Goal: Information Seeking & Learning: Get advice/opinions

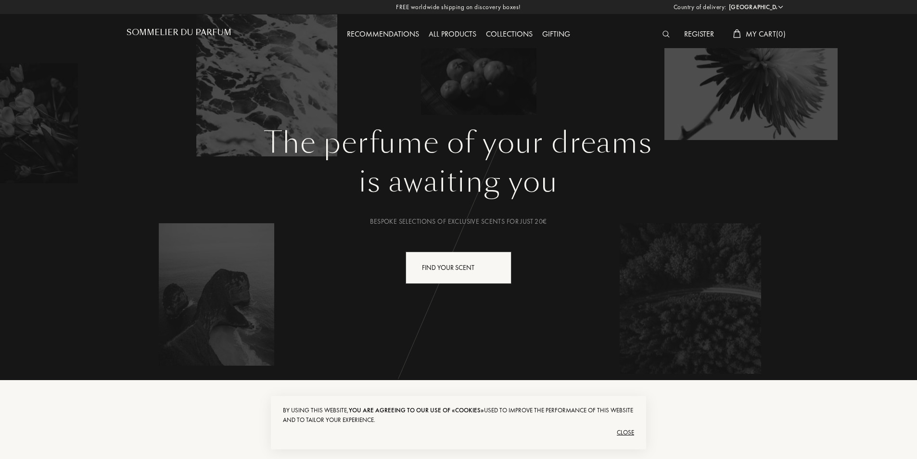
select select "FR"
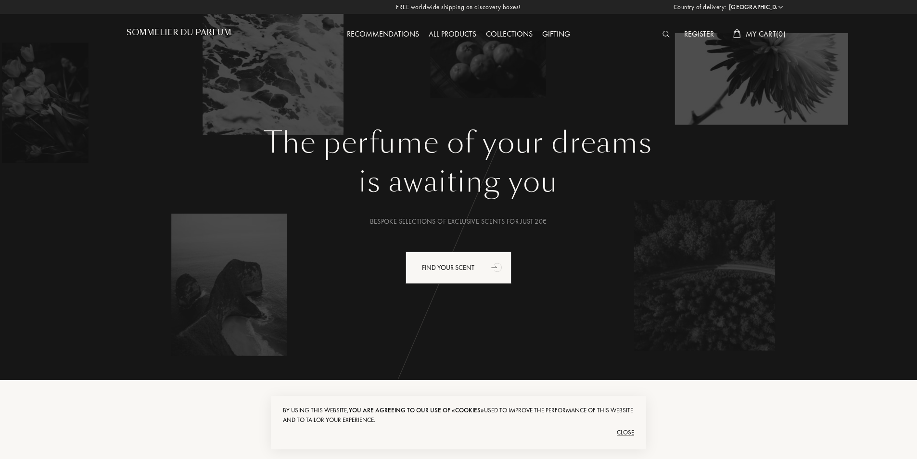
click at [710, 28] on div "Register" at bounding box center [698, 34] width 39 height 13
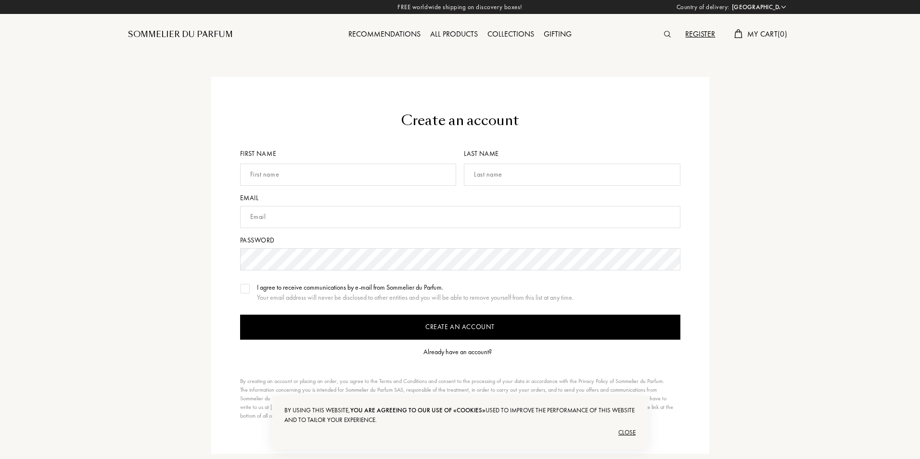
select select "FR"
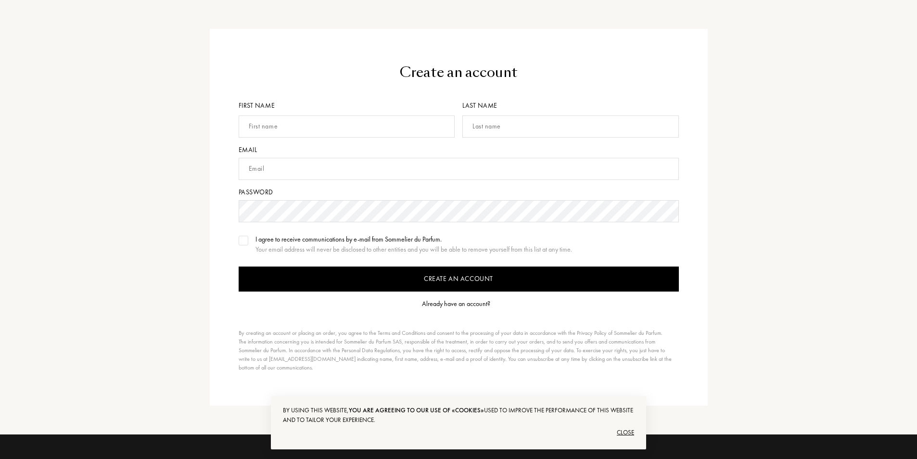
click at [439, 304] on div "Already have an account?" at bounding box center [456, 304] width 68 height 10
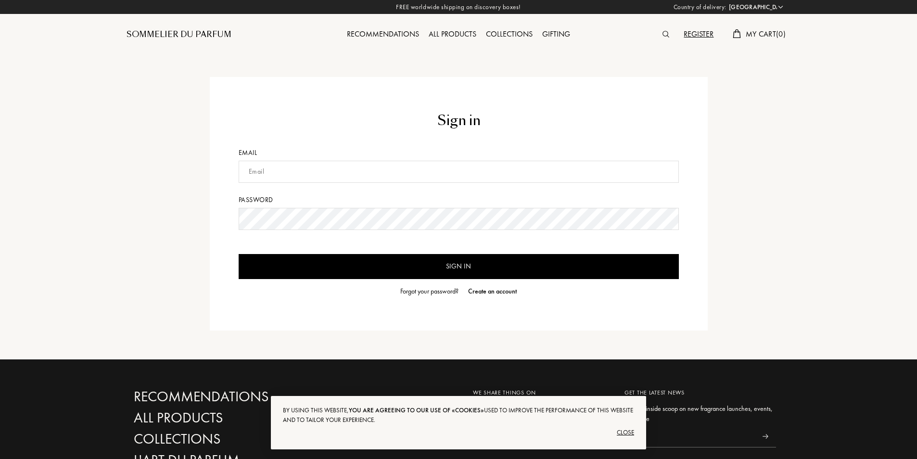
select select "FR"
click at [382, 174] on input "text" at bounding box center [459, 172] width 440 height 22
type input "aitabba.ilyas@gmail.com"
click at [353, 207] on form "Sign in Email aitabba.ilyas@gmail.com Password Sign in Forgot your password? Cr…" at bounding box center [459, 204] width 440 height 186
click at [239, 254] on input "Sign in" at bounding box center [459, 266] width 440 height 25
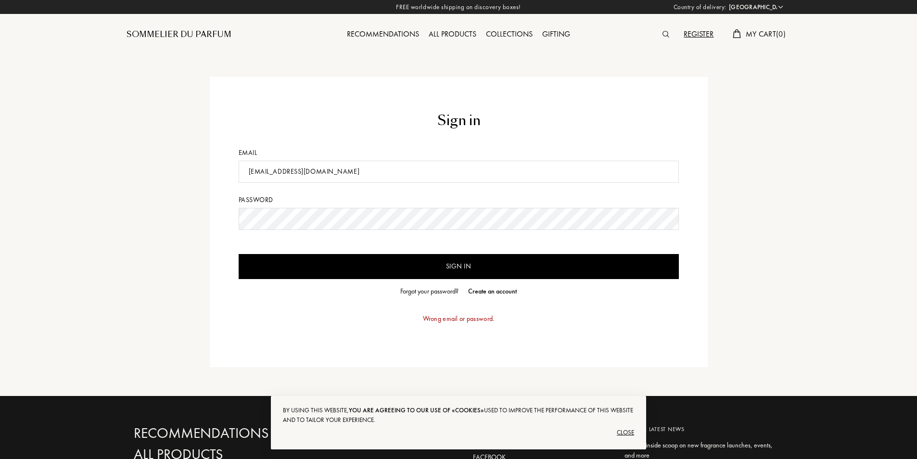
drag, startPoint x: 683, startPoint y: 222, endPoint x: 679, endPoint y: 220, distance: 5.0
click at [681, 222] on div "Sign in Email aitabba.ilyas@gmail.com Password Sign in Forgot your password? Cr…" at bounding box center [459, 222] width 498 height 290
click at [43, 194] on div "Sign in Email aitabba.ilyas@gmail.com Password Sign in Forgot your password? Cr…" at bounding box center [458, 198] width 917 height 396
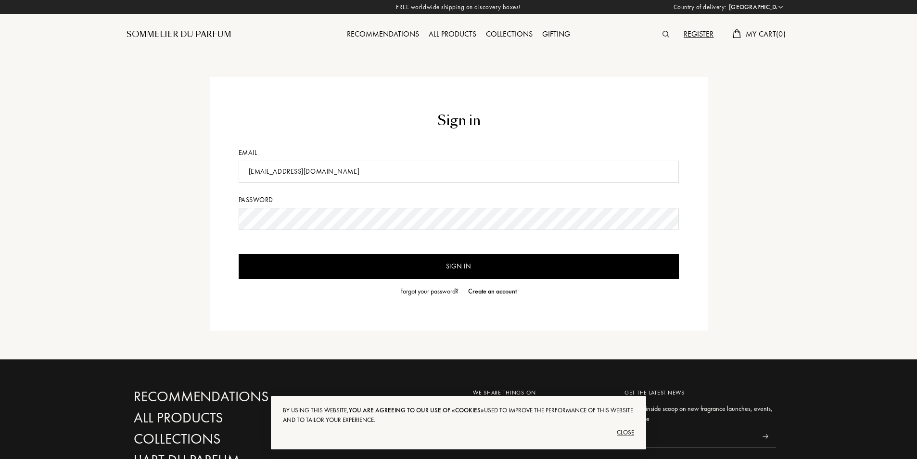
click at [239, 254] on input "Sign in" at bounding box center [459, 266] width 440 height 25
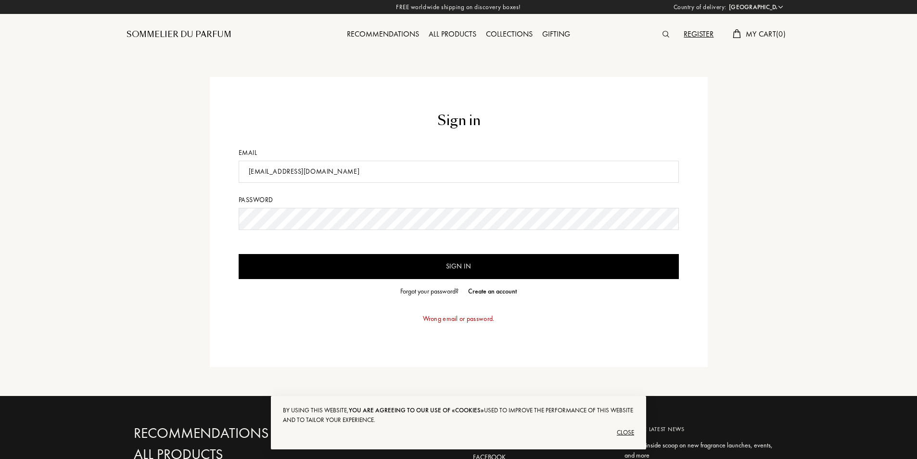
click at [406, 288] on div "Forgot your password?" at bounding box center [429, 291] width 58 height 10
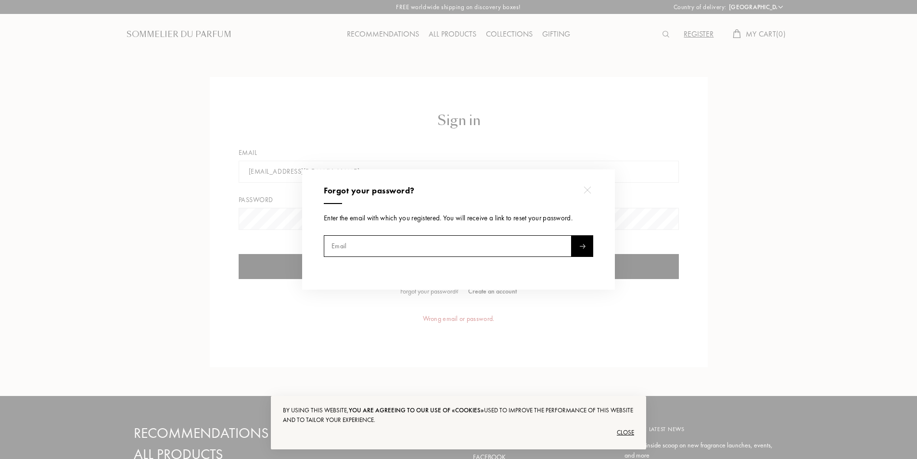
click at [390, 244] on input "text" at bounding box center [448, 246] width 248 height 22
type input "aitabba.ilyas@gmail.com"
click at [587, 248] on div at bounding box center [582, 246] width 22 height 22
click at [586, 192] on img at bounding box center [586, 189] width 7 height 7
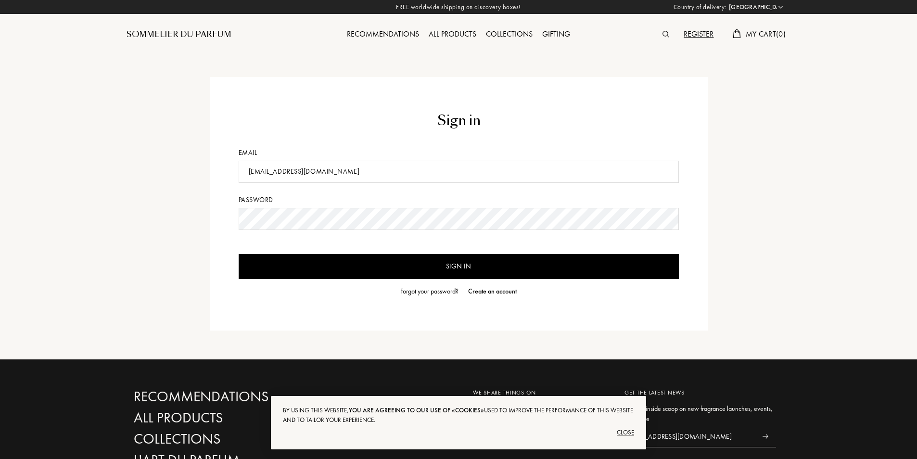
drag, startPoint x: 372, startPoint y: 164, endPoint x: 131, endPoint y: 154, distance: 241.2
click at [131, 154] on div "Sign in Email aitabba.ilyas@gmail.com Password Sign in Forgot your password? Cr…" at bounding box center [458, 203] width 678 height 253
type input "ilyasyissox@gmail.com"
click at [27, 210] on div "Sign in Email ilyasyissox@gmail.com Password Sign in Forgot your password? Crea…" at bounding box center [458, 179] width 917 height 359
click at [239, 254] on input "Sign in" at bounding box center [459, 266] width 440 height 25
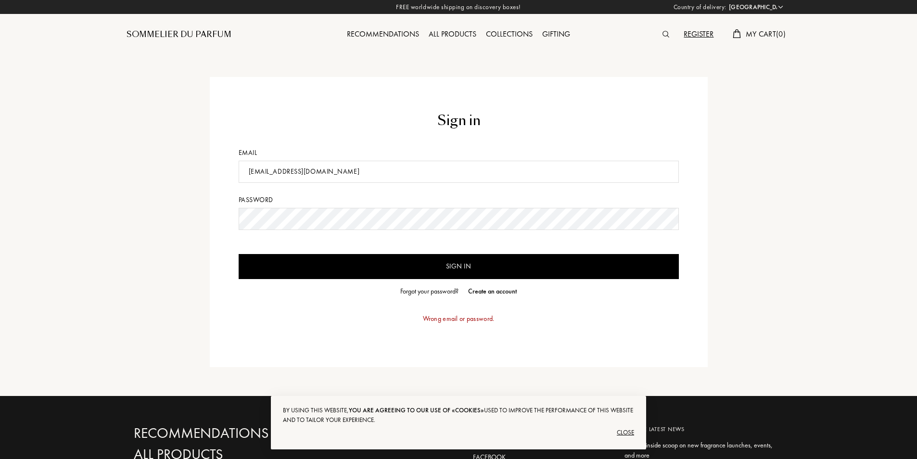
click at [408, 293] on div "Forgot your password?" at bounding box center [429, 291] width 58 height 10
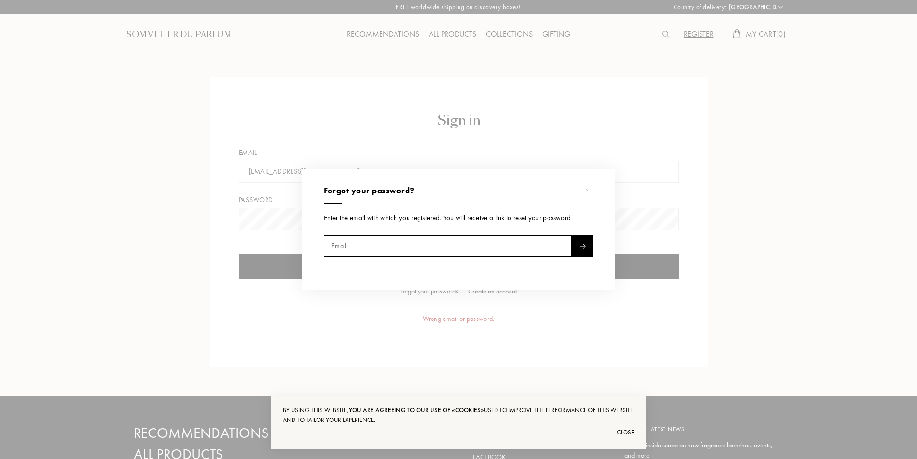
click at [398, 244] on input "text" at bounding box center [448, 246] width 248 height 22
type input "ilyasyissox@gmail.com"
click at [590, 246] on div at bounding box center [582, 246] width 22 height 22
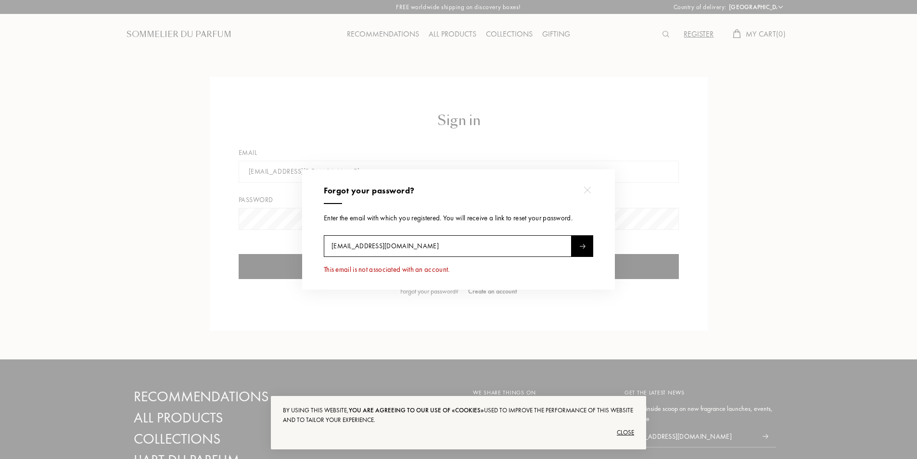
click at [581, 199] on div "Forgot your password? Enter the email with which you registered. You will recei…" at bounding box center [458, 229] width 313 height 120
click at [585, 194] on div at bounding box center [587, 190] width 22 height 22
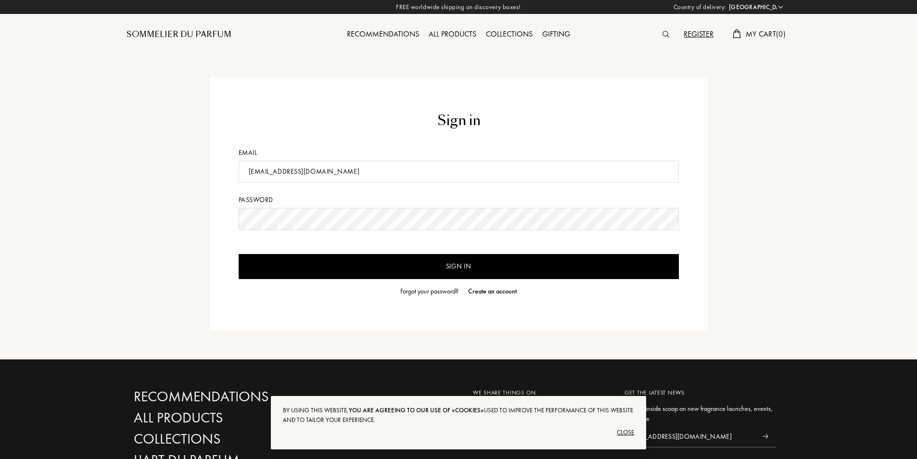
click at [469, 184] on form "Sign in Email ilyasyissox@gmail.com Password Sign in Forgot your password? Crea…" at bounding box center [459, 204] width 440 height 186
click at [432, 167] on input "[EMAIL_ADDRESS][DOMAIN_NAME]" at bounding box center [459, 172] width 440 height 22
drag, startPoint x: 413, startPoint y: 167, endPoint x: 41, endPoint y: 167, distance: 372.3
click at [41, 167] on div "Sign in Email ilyasyissox@gmail.com Password Sign in Forgot your password? Crea…" at bounding box center [458, 179] width 917 height 359
type input "i"
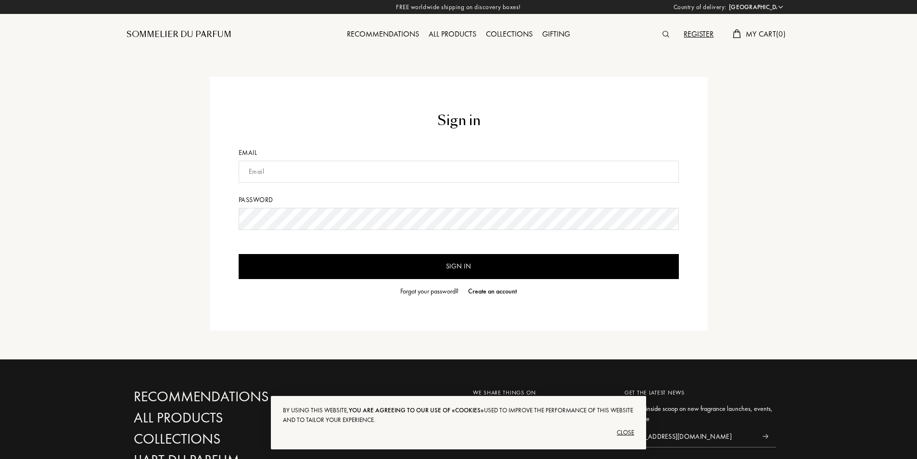
click at [415, 288] on div "Forgot your password?" at bounding box center [429, 291] width 58 height 10
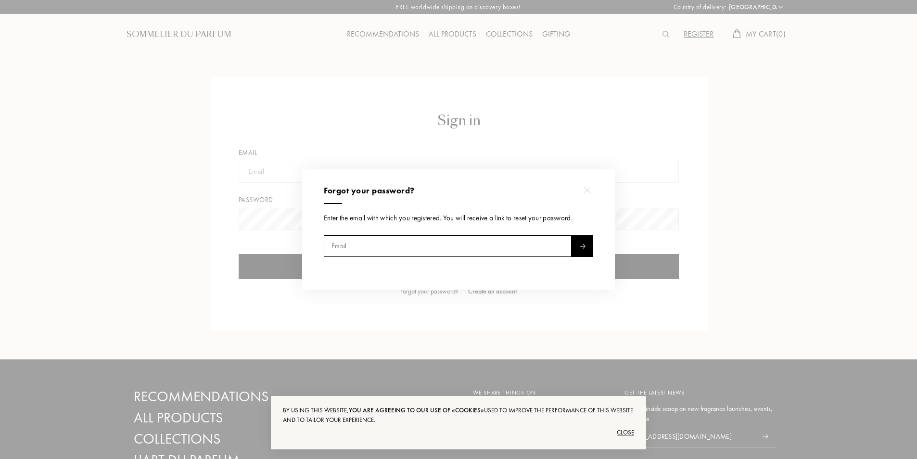
click at [422, 250] on input "text" at bounding box center [448, 246] width 248 height 22
type input "aitabba.ilyas26@icloud.com"
click at [585, 255] on div at bounding box center [582, 246] width 22 height 22
click at [587, 194] on div at bounding box center [587, 190] width 22 height 22
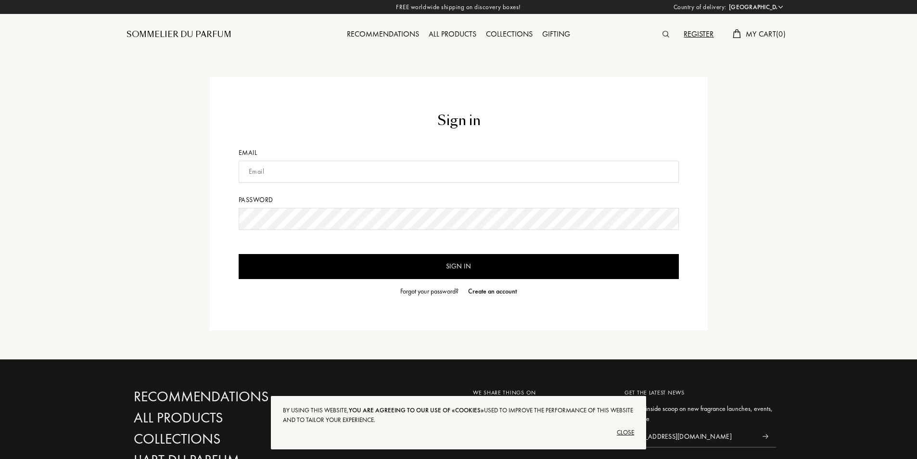
click at [434, 289] on div "Forgot your password?" at bounding box center [429, 291] width 58 height 10
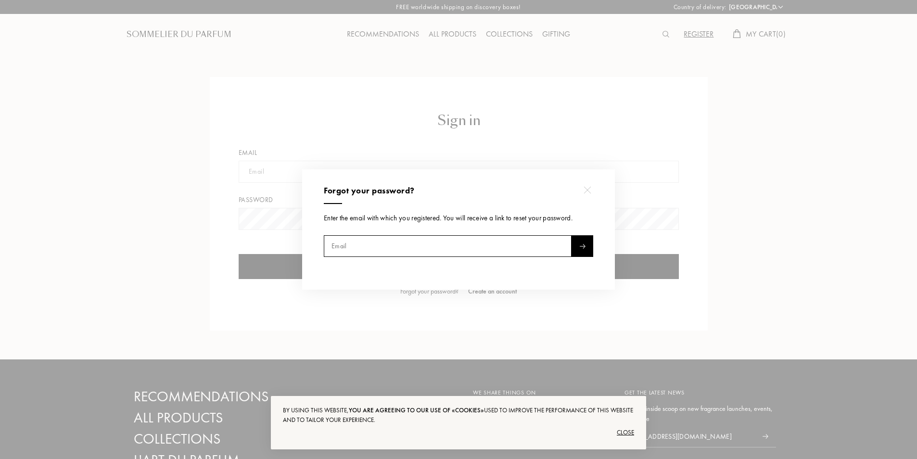
click at [590, 188] on img at bounding box center [586, 189] width 7 height 7
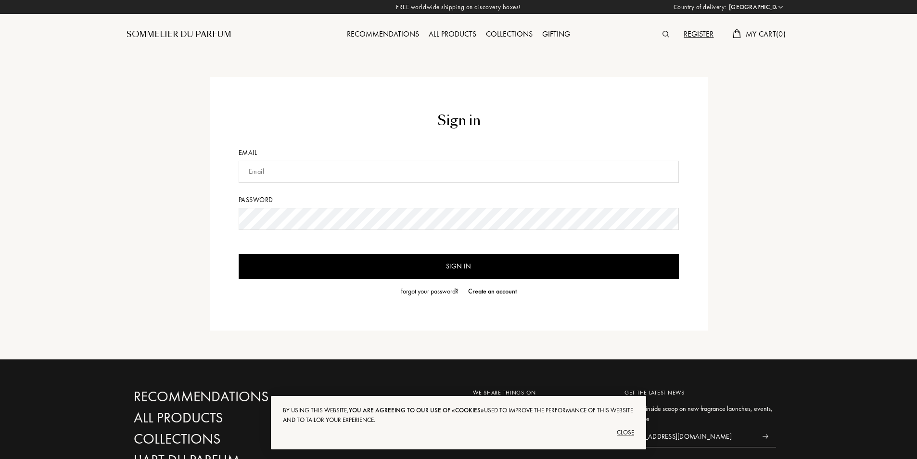
click at [468, 187] on form "Sign in Email Password Sign in Forgot your password? Create an account" at bounding box center [459, 204] width 440 height 186
click at [468, 183] on form "Sign in Email Password Sign in Forgot your password? Create an account" at bounding box center [459, 204] width 440 height 186
click at [470, 179] on input "text" at bounding box center [459, 172] width 440 height 22
drag, startPoint x: 469, startPoint y: 179, endPoint x: 222, endPoint y: 148, distance: 249.1
click at [222, 148] on div "Sign in Email zn48pqpdz7@privaterelay.appleid.com Password Sign in Forgot your …" at bounding box center [459, 203] width 498 height 253
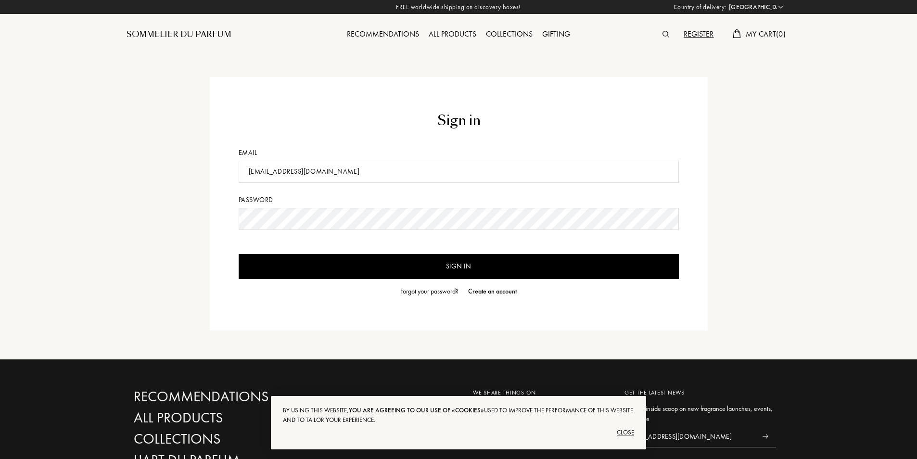
type input "zn48pqpdz7@privaterelay.appleid.com"
click at [389, 267] on input "Sign in" at bounding box center [459, 266] width 440 height 25
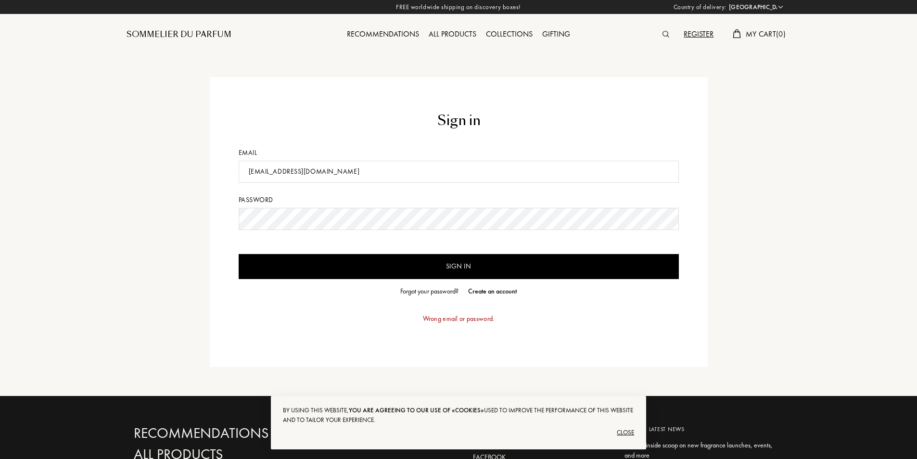
click at [411, 290] on div "Forgot your password?" at bounding box center [429, 291] width 58 height 10
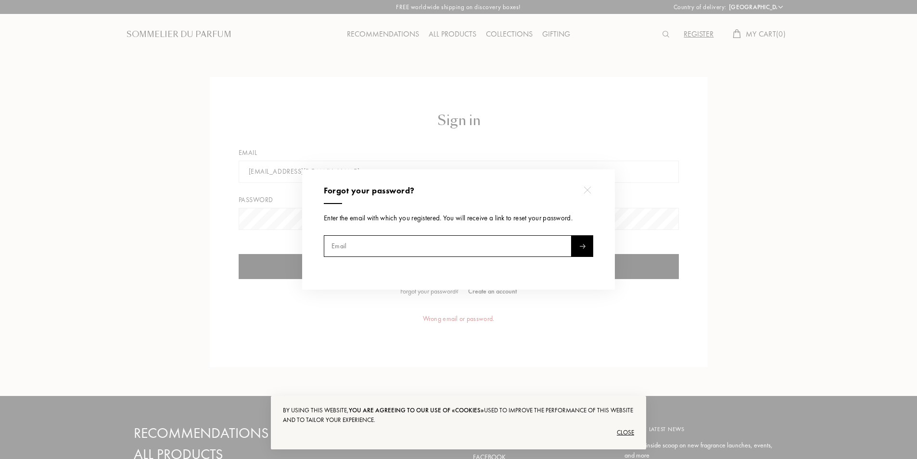
click at [388, 243] on input "text" at bounding box center [448, 246] width 248 height 22
paste input "zn48pqpdz7@privaterelay.appleid.com"
type input "zn48pqpdz7@privaterelay.appleid.com"
click at [581, 236] on div at bounding box center [582, 246] width 22 height 22
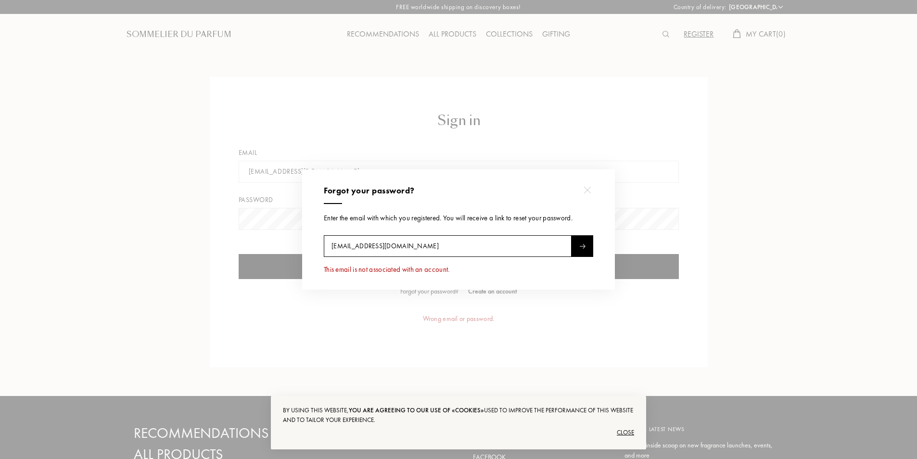
click at [591, 189] on div at bounding box center [587, 190] width 22 height 22
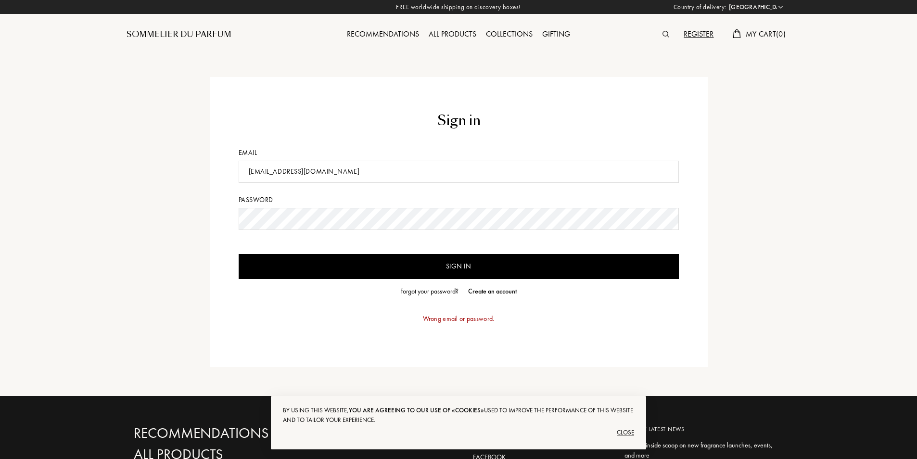
drag, startPoint x: 573, startPoint y: 166, endPoint x: 599, endPoint y: 159, distance: 27.1
click at [573, 166] on input "zn48pqpdz7@privaterelay.appleid.com" at bounding box center [459, 172] width 440 height 22
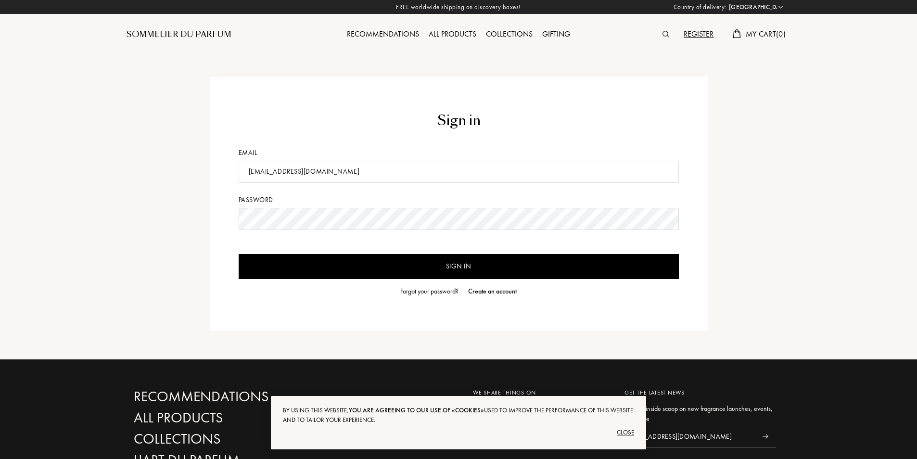
click at [205, 34] on div "Sommelier du Parfum" at bounding box center [179, 35] width 105 height 12
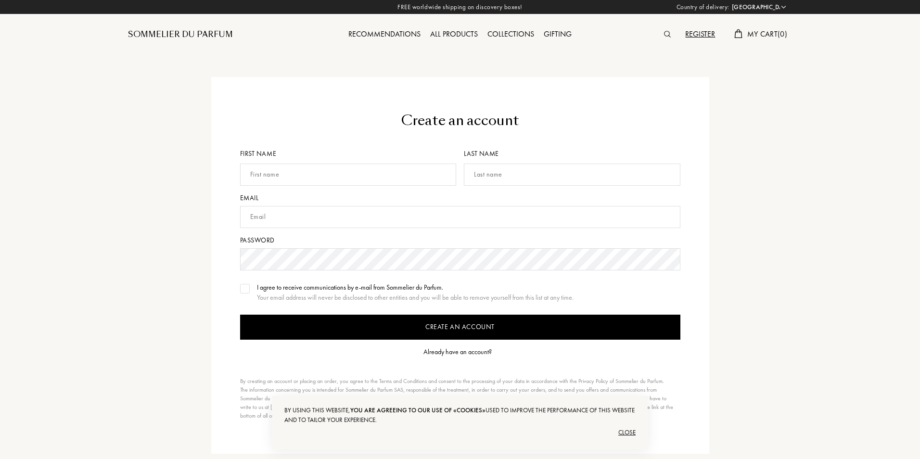
select select "FR"
click at [332, 167] on div "First name" at bounding box center [349, 171] width 220 height 44
click at [332, 169] on input "text" at bounding box center [347, 175] width 216 height 22
type input "Ilyas"
type input "Ait-abba"
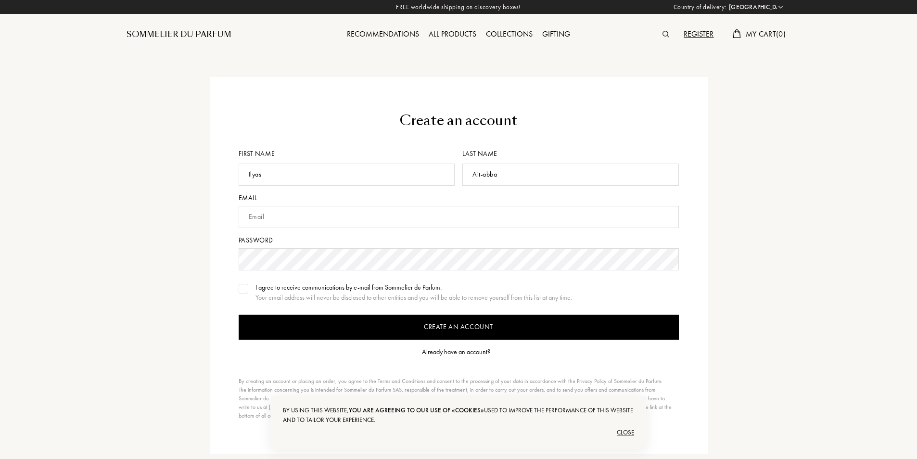
type input "ilyasyissox@gmail.com"
click at [246, 290] on img at bounding box center [243, 288] width 7 height 5
click at [288, 317] on input "Create an account" at bounding box center [459, 327] width 440 height 25
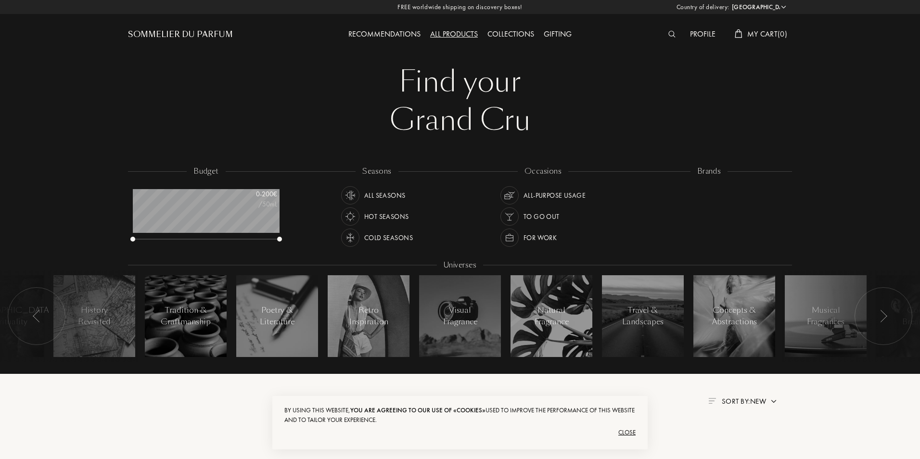
select select "FR"
click at [704, 37] on div "Profile" at bounding box center [701, 34] width 35 height 13
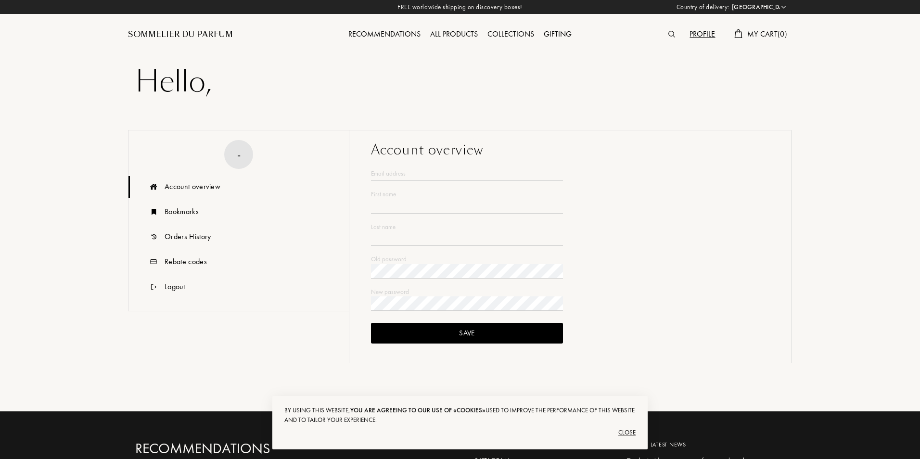
select select "FR"
type input "Ilyas"
type input "Ait-abba"
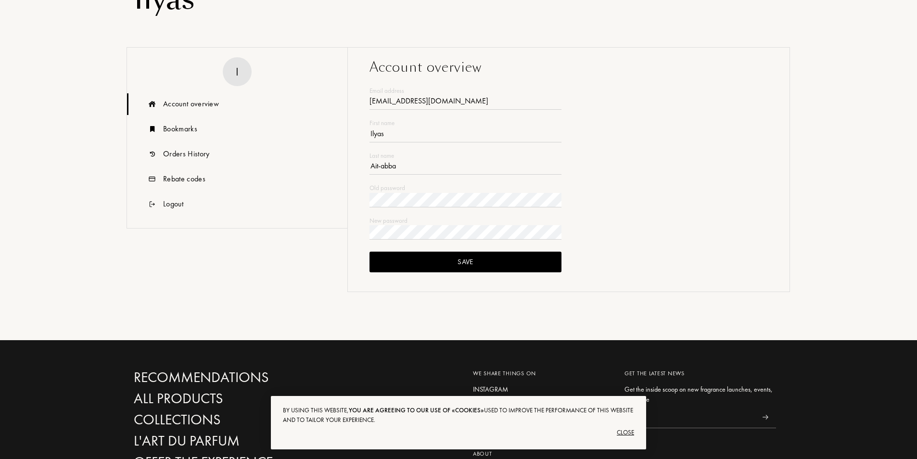
scroll to position [144, 0]
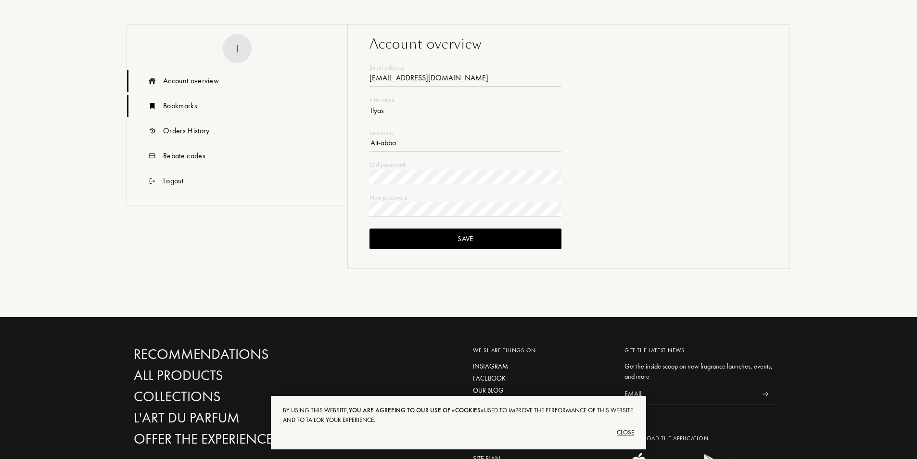
type input "ilyasyissox@gmail.com"
click at [189, 100] on div "Bookmarks" at bounding box center [180, 106] width 34 height 12
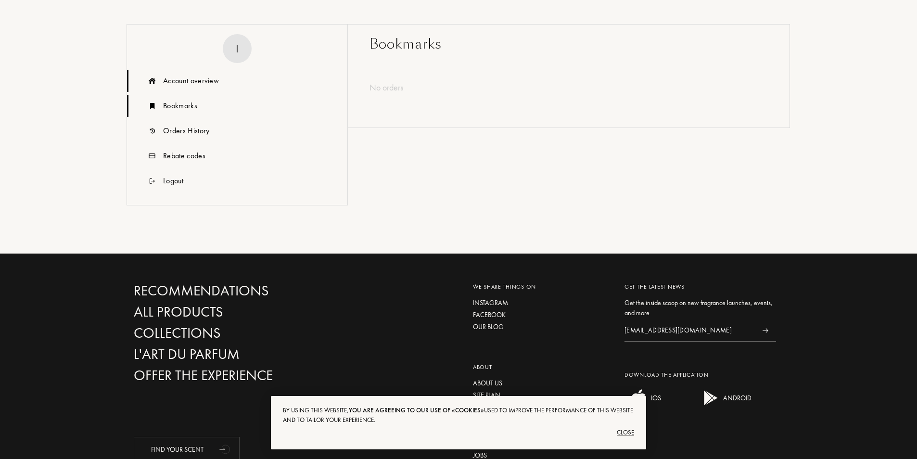
click at [200, 81] on div "Account overview" at bounding box center [191, 81] width 56 height 12
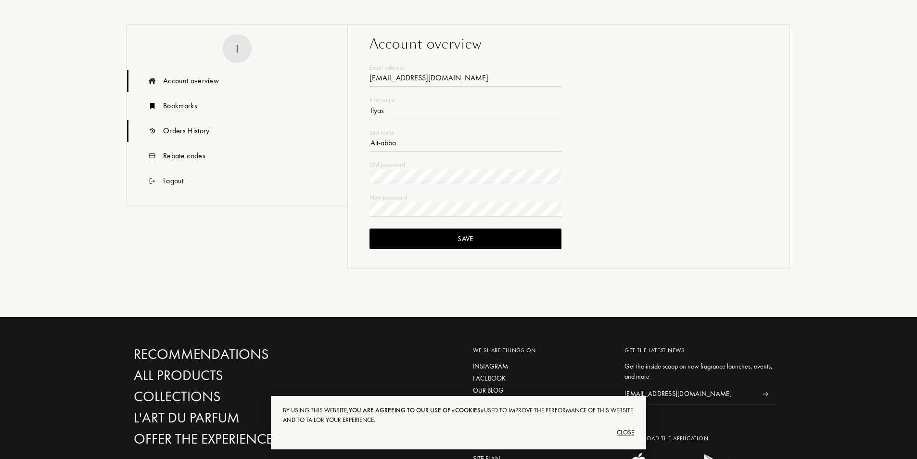
click at [206, 134] on div "Orders History" at bounding box center [186, 131] width 46 height 12
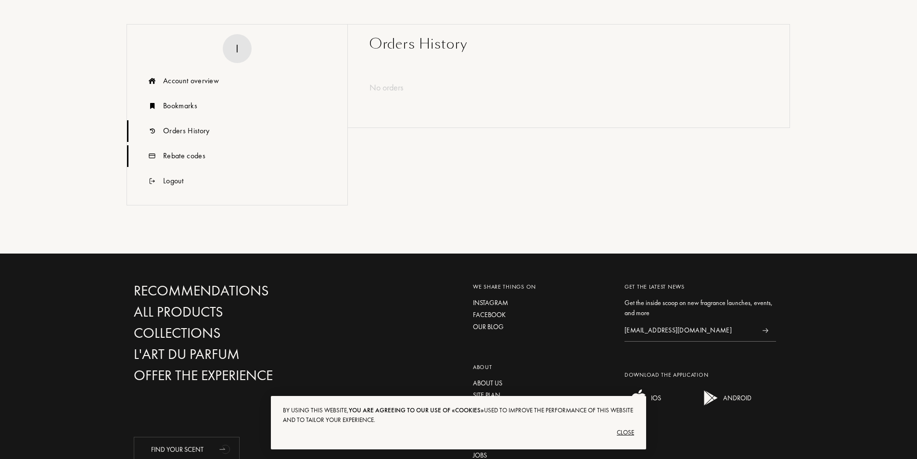
click at [201, 156] on div "Rebate codes" at bounding box center [184, 156] width 42 height 12
drag, startPoint x: 251, startPoint y: 41, endPoint x: 241, endPoint y: 51, distance: 13.9
click at [250, 42] on div "I" at bounding box center [237, 48] width 220 height 29
click at [241, 51] on div "I" at bounding box center [237, 48] width 29 height 29
click at [201, 79] on div "Account overview" at bounding box center [191, 81] width 56 height 12
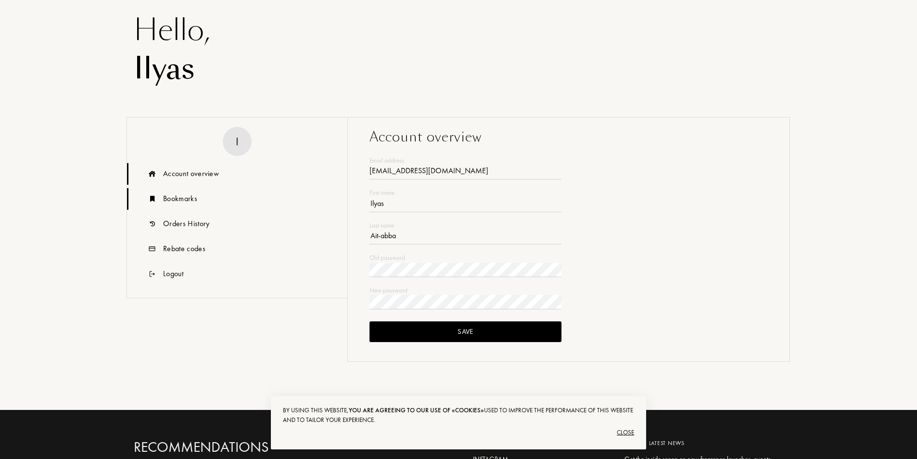
scroll to position [0, 0]
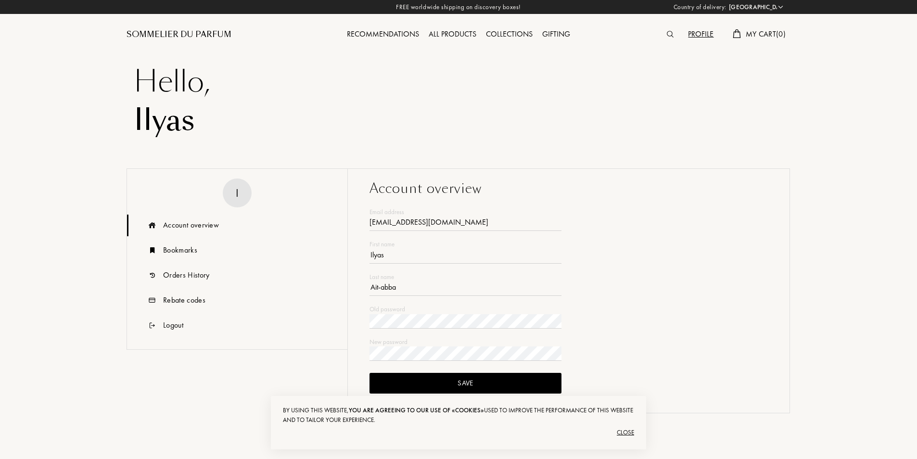
click at [403, 34] on div "Recommendations" at bounding box center [383, 34] width 82 height 13
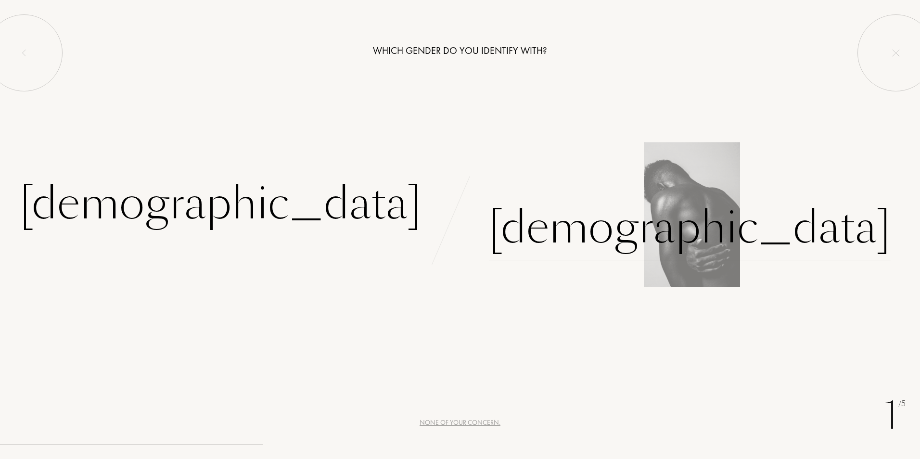
click at [533, 216] on div "[DEMOGRAPHIC_DATA]" at bounding box center [690, 227] width 402 height 65
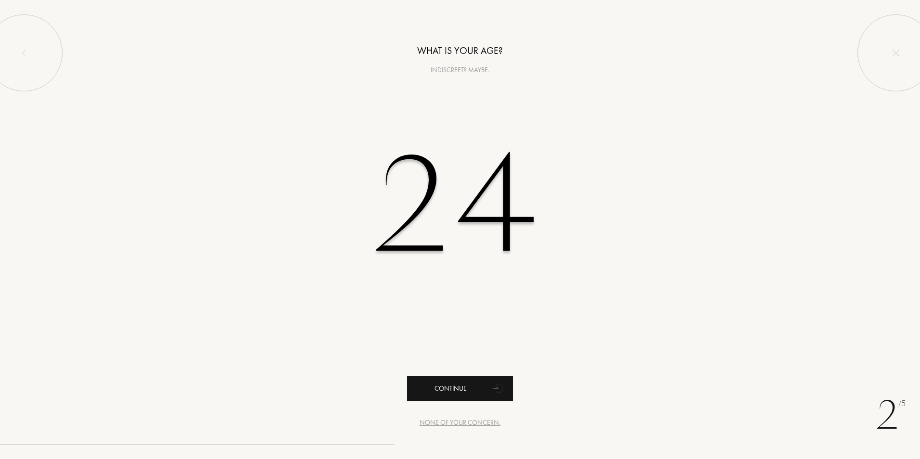
type input "24"
click at [467, 392] on div "Continue" at bounding box center [460, 388] width 106 height 25
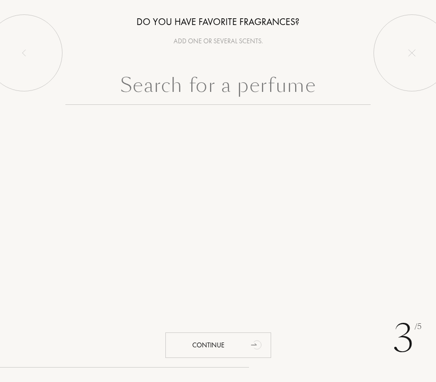
click at [228, 74] on input "text" at bounding box center [217, 87] width 305 height 35
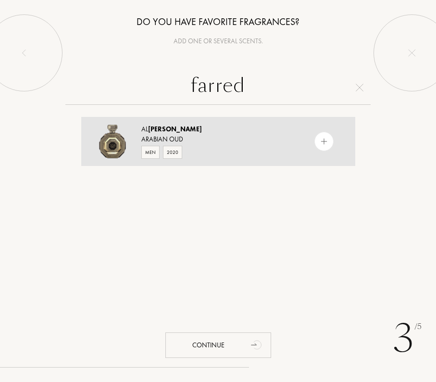
type input "farred"
click at [317, 142] on div at bounding box center [324, 141] width 19 height 19
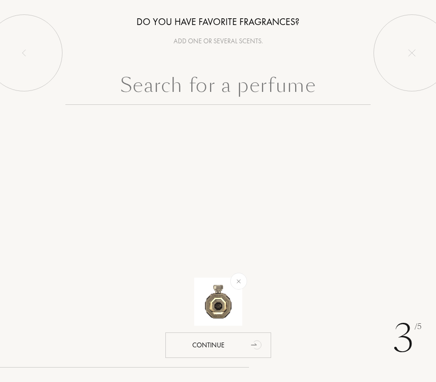
click at [282, 89] on input "text" at bounding box center [217, 87] width 305 height 35
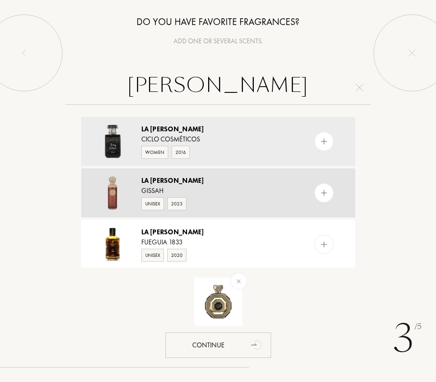
type input "la luna"
click at [328, 193] on div at bounding box center [324, 192] width 19 height 19
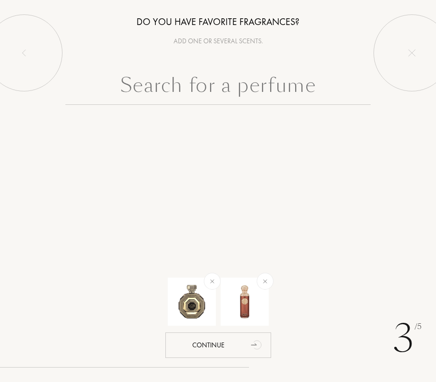
click at [302, 101] on input "text" at bounding box center [217, 87] width 305 height 35
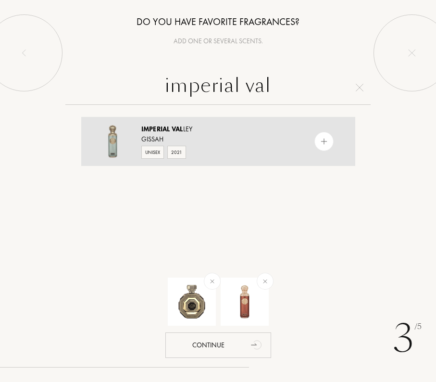
type input "imperial val"
click at [317, 141] on div at bounding box center [324, 141] width 19 height 19
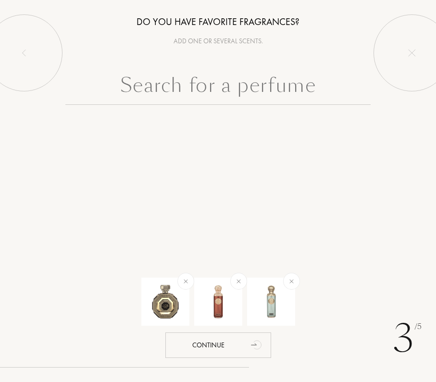
click at [179, 88] on input "text" at bounding box center [217, 87] width 305 height 35
click at [179, 88] on input "voyage body oud" at bounding box center [217, 87] width 305 height 35
click at [285, 82] on input "satin body oud" at bounding box center [217, 87] width 305 height 35
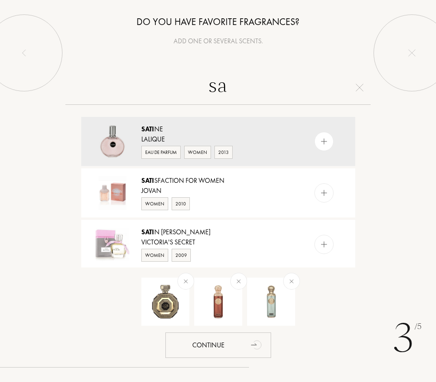
type input "s"
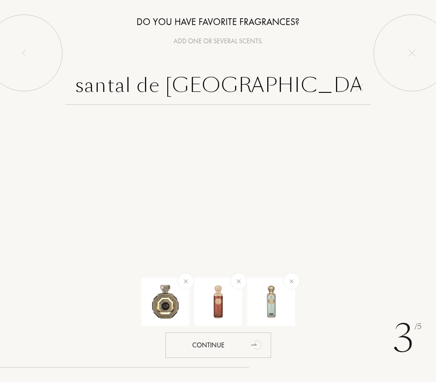
drag, startPoint x: 273, startPoint y: 88, endPoint x: 80, endPoint y: 88, distance: 193.4
click at [80, 88] on input "santal de paris" at bounding box center [217, 87] width 305 height 35
click at [365, 91] on input "santal de paris" at bounding box center [217, 87] width 305 height 35
type input "santal de paris"
click at [362, 87] on img at bounding box center [360, 88] width 8 height 8
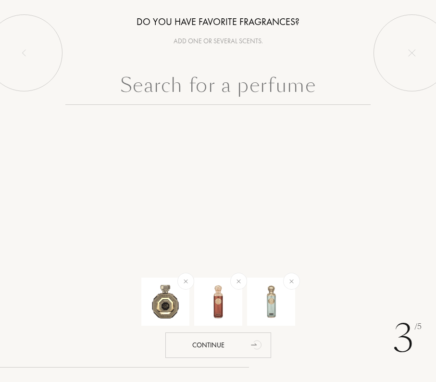
click at [304, 87] on input "text" at bounding box center [217, 87] width 305 height 35
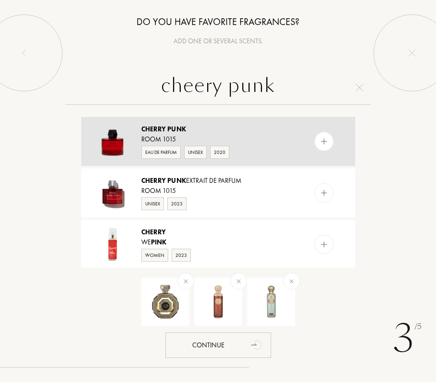
type input "cheery punk"
click at [328, 139] on div at bounding box center [324, 141] width 19 height 19
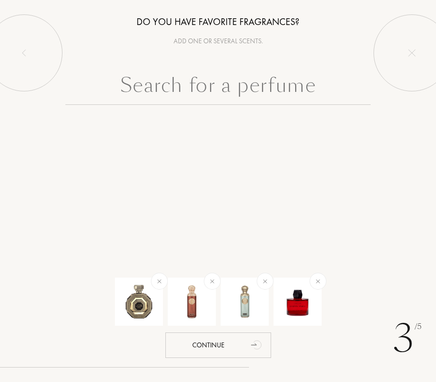
click at [334, 101] on input "text" at bounding box center [217, 87] width 305 height 35
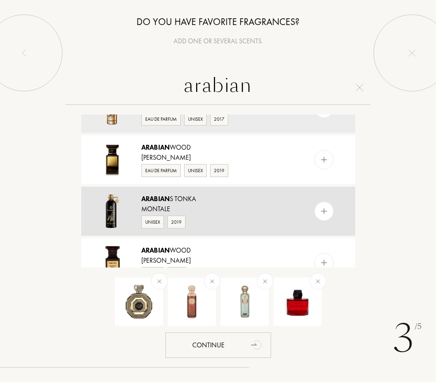
scroll to position [48, 0]
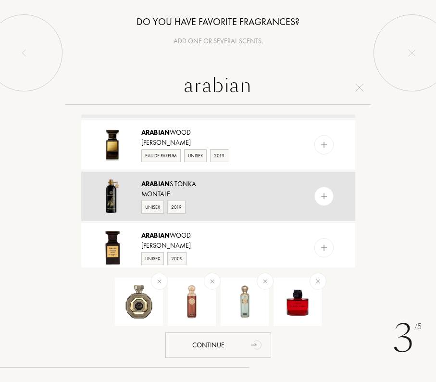
type input "arabian"
click at [321, 201] on img at bounding box center [323, 196] width 9 height 9
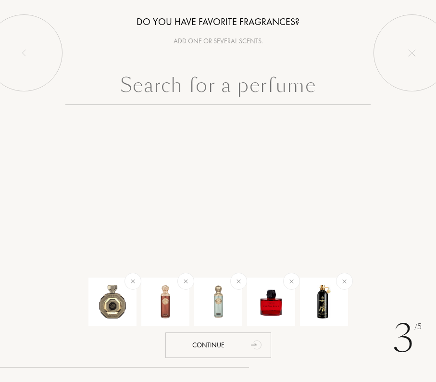
click at [287, 96] on input "text" at bounding box center [217, 87] width 305 height 35
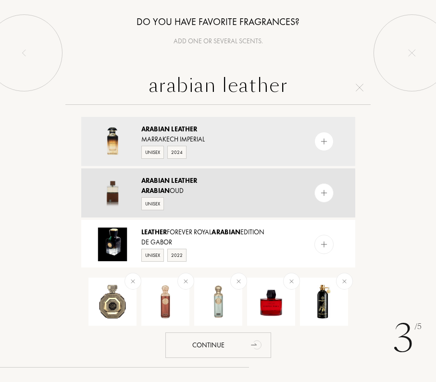
type input "arabian leather"
click at [325, 196] on img at bounding box center [323, 193] width 9 height 9
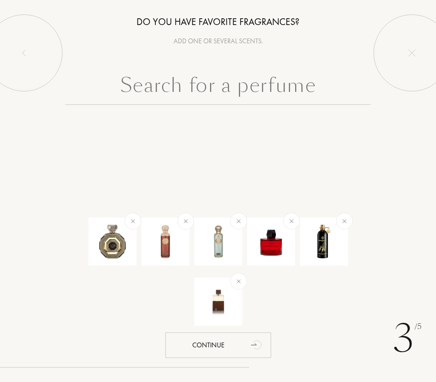
click at [292, 102] on input "text" at bounding box center [217, 87] width 305 height 35
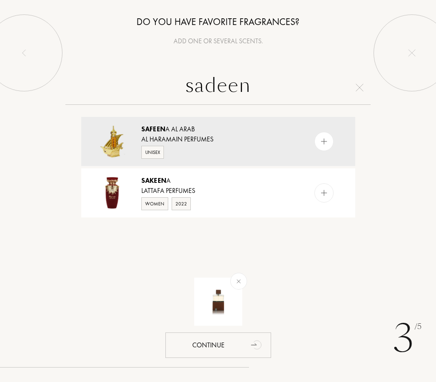
drag, startPoint x: 298, startPoint y: 90, endPoint x: 108, endPoint y: 72, distance: 190.9
click at [108, 72] on input "sadeen" at bounding box center [217, 87] width 305 height 35
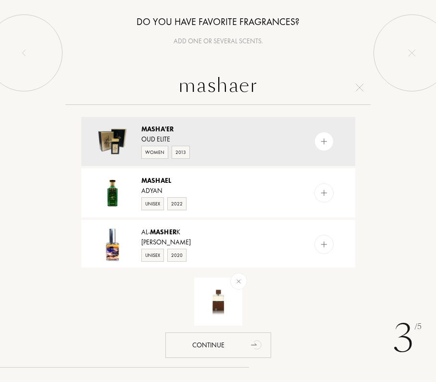
drag, startPoint x: 263, startPoint y: 87, endPoint x: 150, endPoint y: 84, distance: 113.5
click at [150, 84] on input "mashaer" at bounding box center [217, 87] width 305 height 35
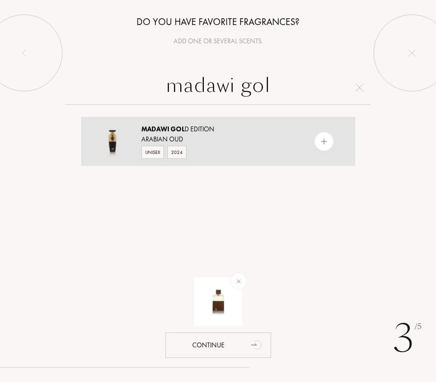
type input "madawi gol"
click at [329, 139] on div at bounding box center [324, 141] width 19 height 19
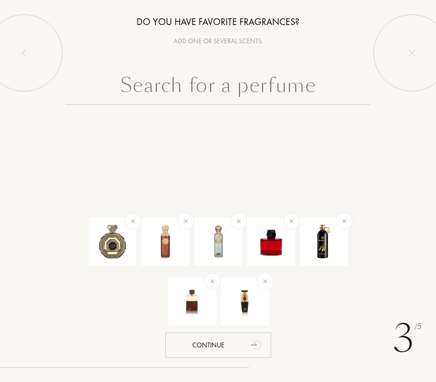
click at [273, 92] on input "text" at bounding box center [217, 87] width 305 height 35
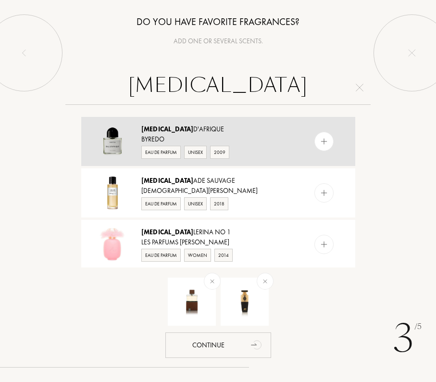
type input "bal"
click at [329, 139] on div at bounding box center [324, 141] width 19 height 19
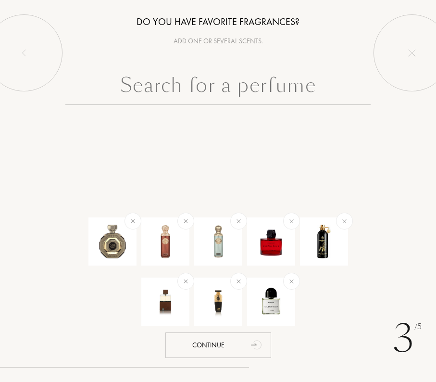
click at [307, 93] on input "text" at bounding box center [217, 87] width 305 height 35
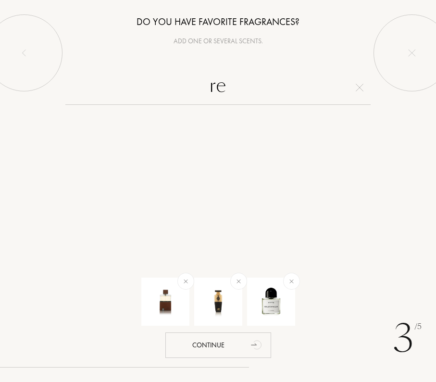
type input "r"
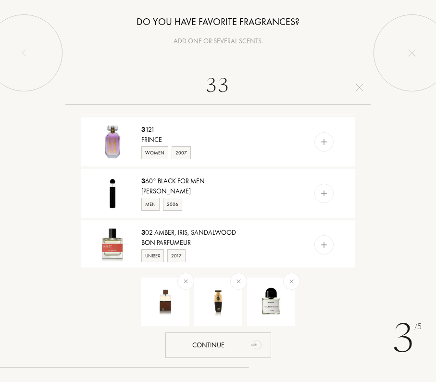
scroll to position [876, 0]
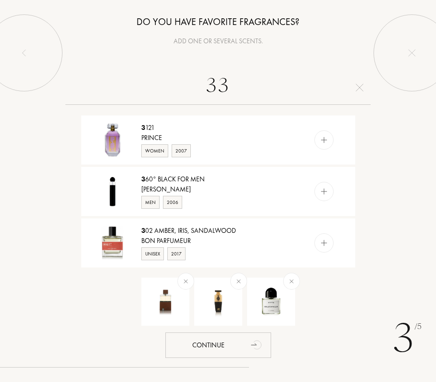
type input "33"
click at [360, 87] on img at bounding box center [360, 88] width 8 height 8
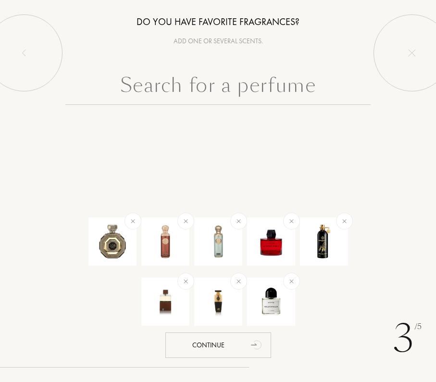
click at [328, 88] on input "text" at bounding box center [217, 87] width 305 height 35
click at [310, 123] on div at bounding box center [218, 133] width 289 height 38
click at [306, 95] on input "text" at bounding box center [217, 87] width 305 height 35
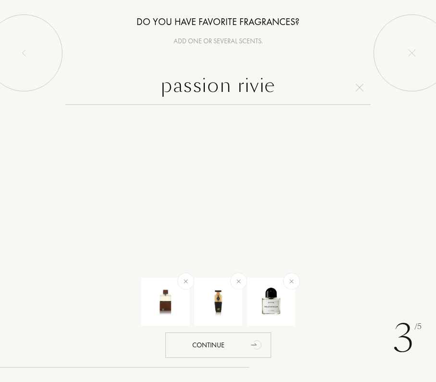
click at [356, 92] on input "passion rivie" at bounding box center [217, 87] width 305 height 35
click at [356, 91] on input "passion rivie" at bounding box center [217, 87] width 305 height 35
type input "passion rivie"
click at [359, 90] on img at bounding box center [360, 88] width 8 height 8
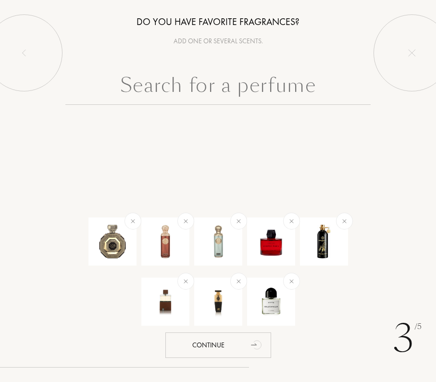
click at [323, 121] on div at bounding box center [218, 133] width 289 height 38
click at [309, 87] on input "text" at bounding box center [217, 87] width 305 height 35
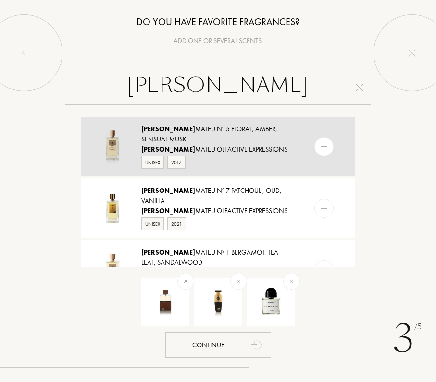
type input "rosenda"
click at [322, 144] on img at bounding box center [323, 146] width 9 height 9
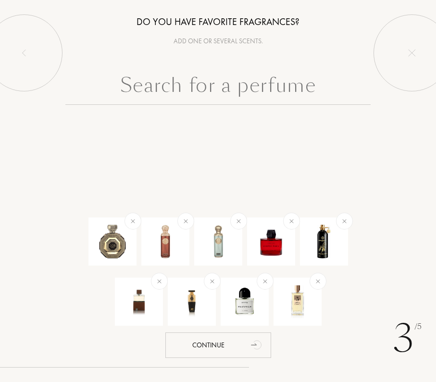
click at [322, 141] on div at bounding box center [218, 133] width 289 height 38
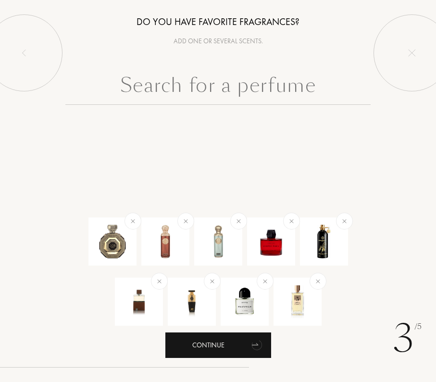
click at [249, 341] on icon "animation" at bounding box center [257, 344] width 19 height 19
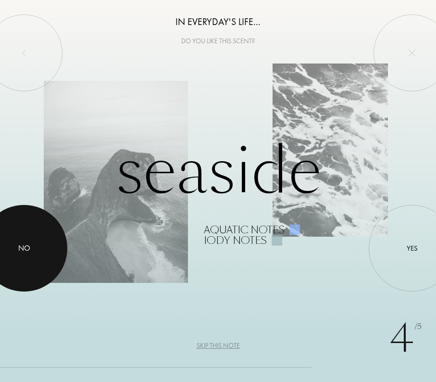
click at [36, 253] on div at bounding box center [24, 248] width 87 height 87
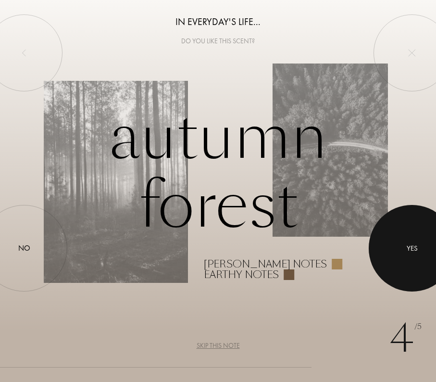
click at [400, 250] on div at bounding box center [412, 248] width 87 height 87
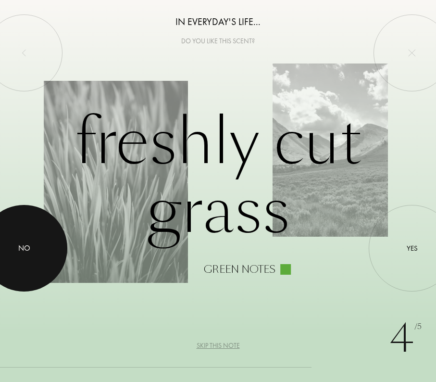
click at [54, 243] on div at bounding box center [24, 248] width 87 height 87
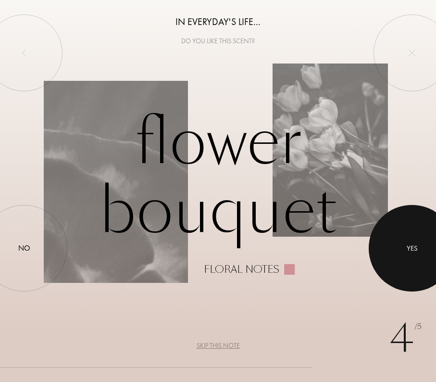
click at [381, 253] on div at bounding box center [412, 248] width 87 height 87
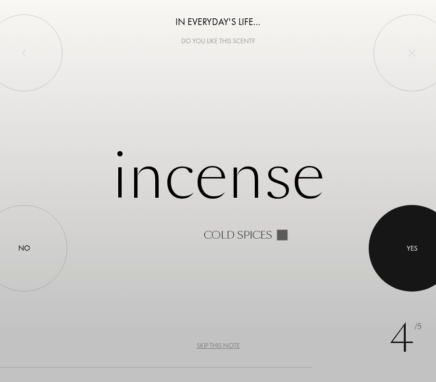
click at [409, 242] on div at bounding box center [412, 248] width 87 height 87
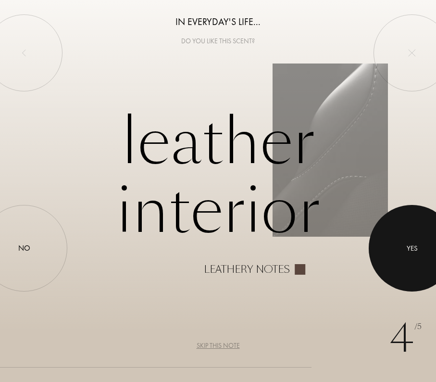
click at [389, 242] on div at bounding box center [412, 248] width 87 height 87
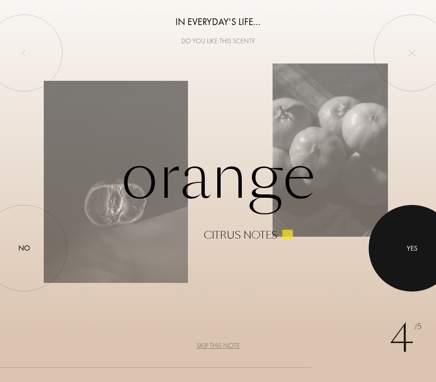
click at [405, 241] on div at bounding box center [412, 248] width 87 height 87
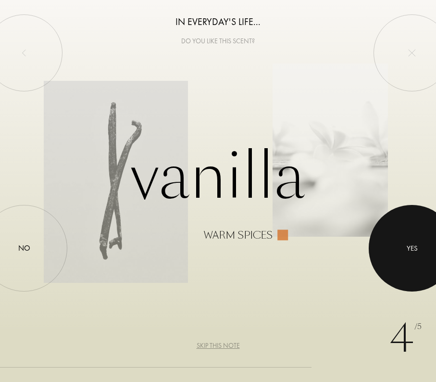
click at [385, 242] on div at bounding box center [412, 248] width 87 height 87
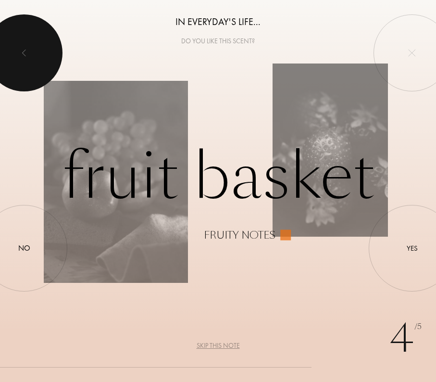
click at [19, 44] on div at bounding box center [24, 52] width 77 height 77
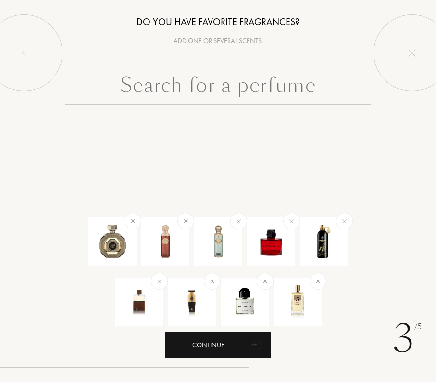
click at [206, 342] on div "Continue" at bounding box center [218, 344] width 106 height 25
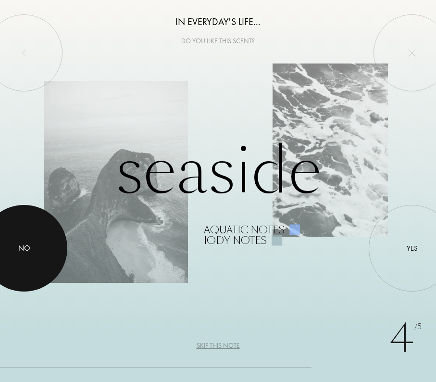
click at [50, 245] on div at bounding box center [24, 248] width 87 height 87
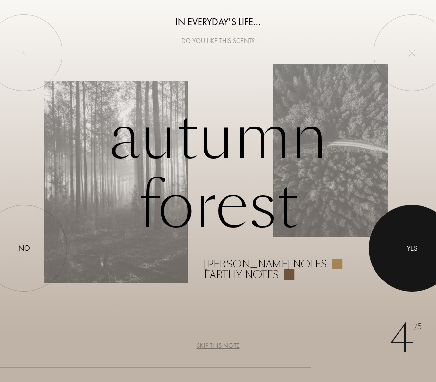
click at [403, 254] on div at bounding box center [412, 248] width 87 height 87
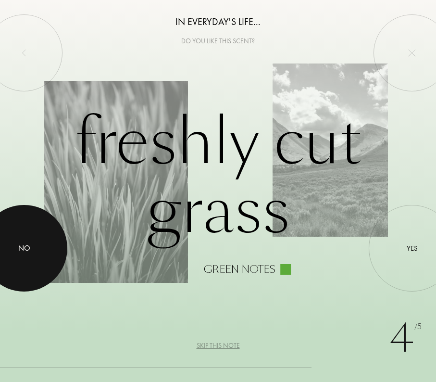
click at [47, 255] on div at bounding box center [24, 248] width 87 height 87
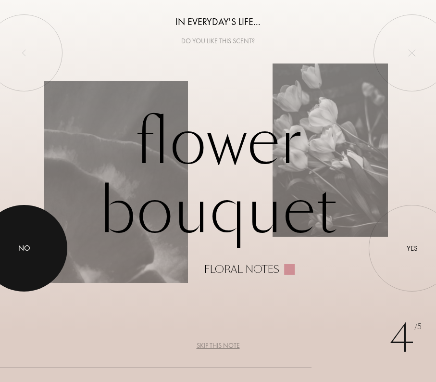
click at [31, 261] on div at bounding box center [24, 248] width 87 height 87
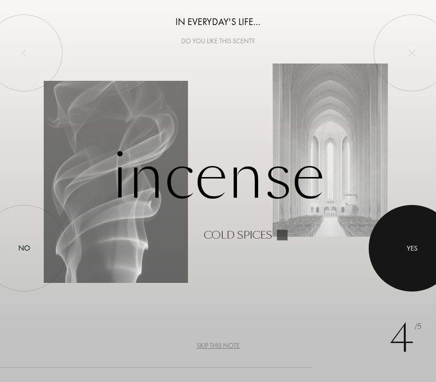
click at [402, 262] on div at bounding box center [412, 248] width 87 height 87
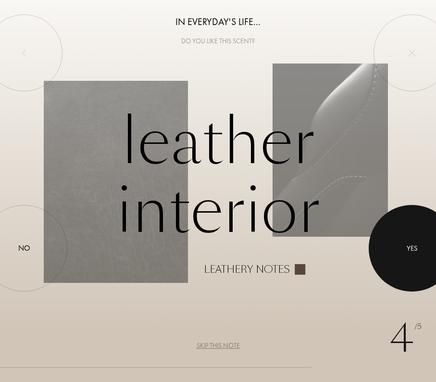
click at [402, 262] on div at bounding box center [412, 248] width 87 height 87
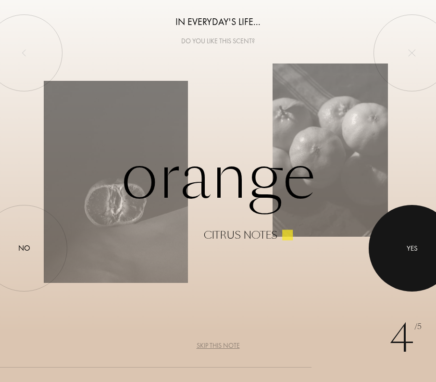
click at [402, 262] on div at bounding box center [412, 248] width 87 height 87
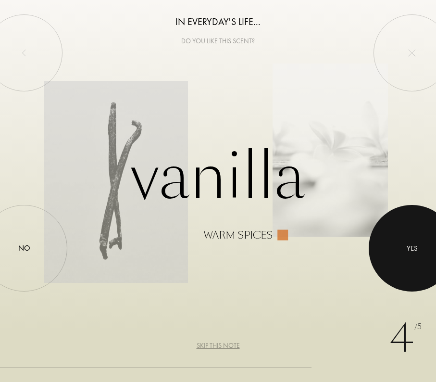
click at [402, 262] on div at bounding box center [412, 248] width 87 height 87
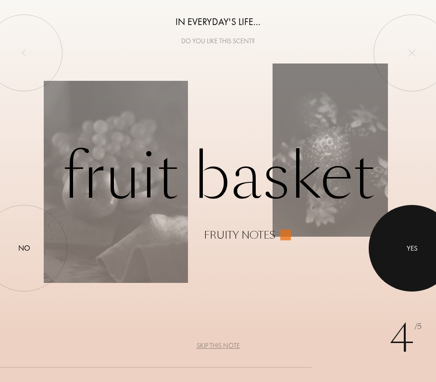
click at [402, 262] on div at bounding box center [412, 248] width 87 height 87
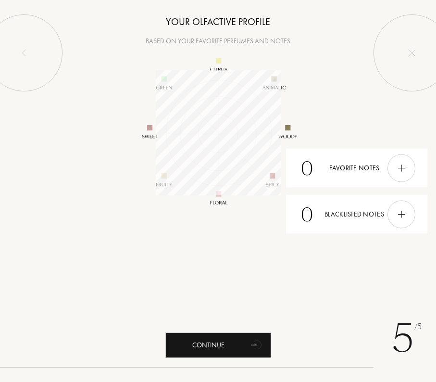
scroll to position [125, 125]
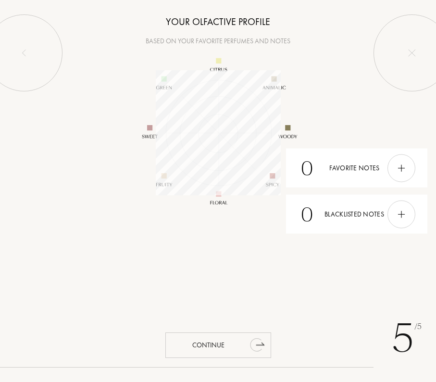
click at [236, 340] on div "Continue" at bounding box center [218, 344] width 106 height 25
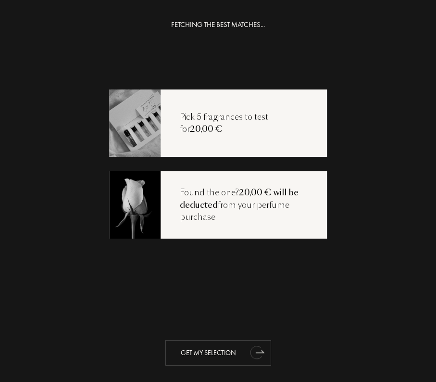
click at [221, 349] on div "Get my selection" at bounding box center [218, 352] width 106 height 25
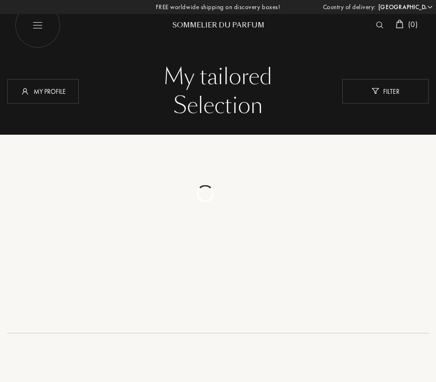
select select "FR"
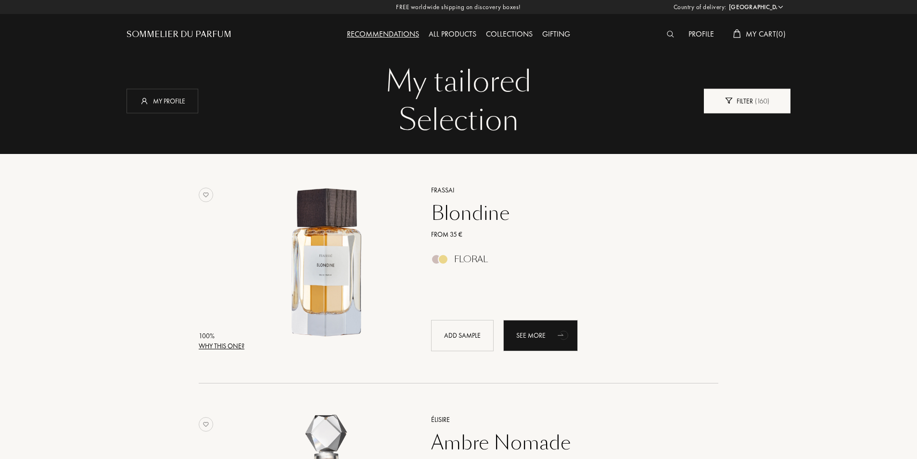
click at [436, 98] on img at bounding box center [728, 101] width 7 height 6
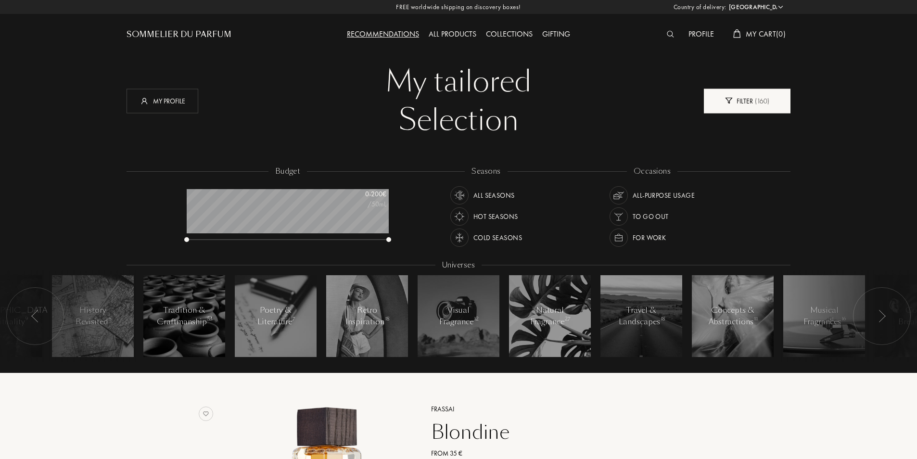
scroll to position [48, 202]
click at [436, 194] on img at bounding box center [618, 195] width 13 height 13
click at [436, 190] on img at bounding box center [459, 195] width 13 height 13
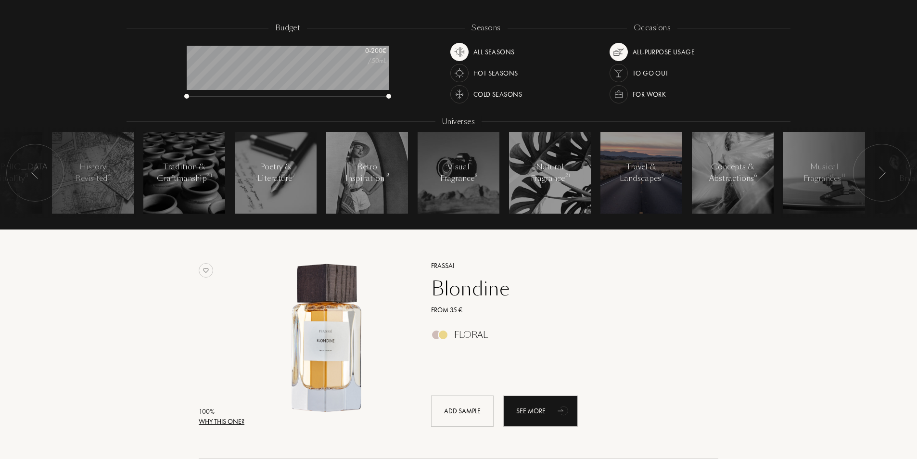
scroll to position [144, 0]
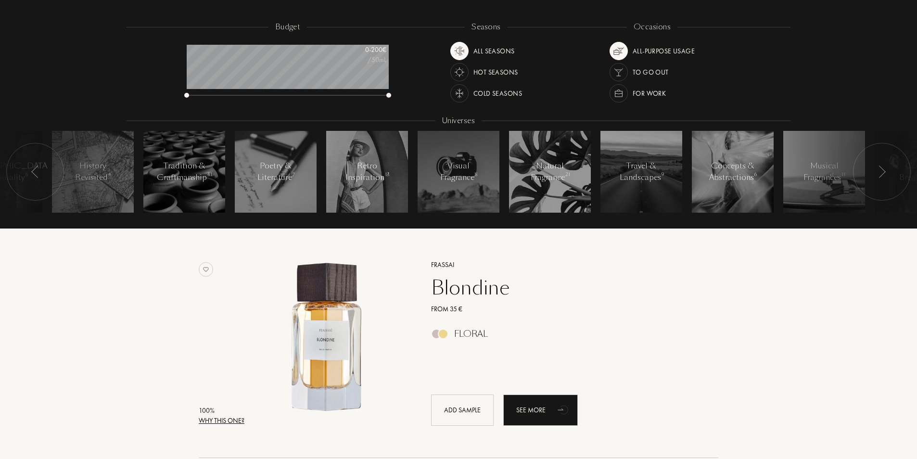
click at [436, 179] on div at bounding box center [882, 172] width 58 height 58
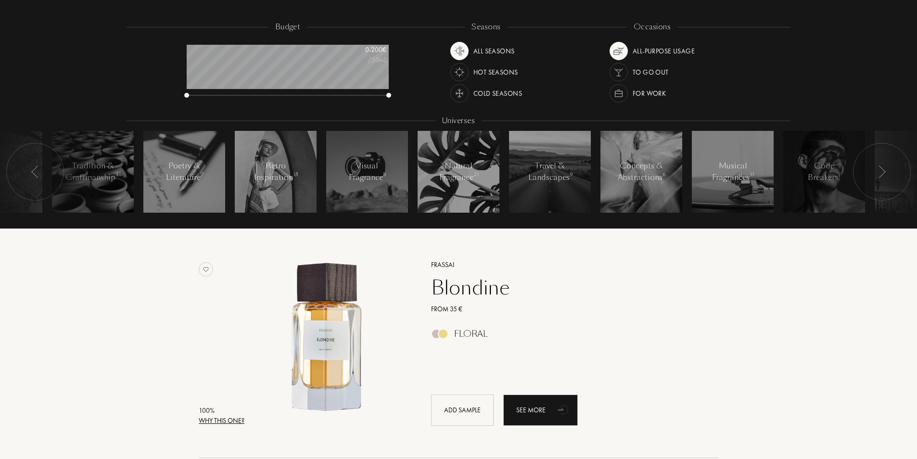
click at [436, 179] on div at bounding box center [882, 172] width 58 height 58
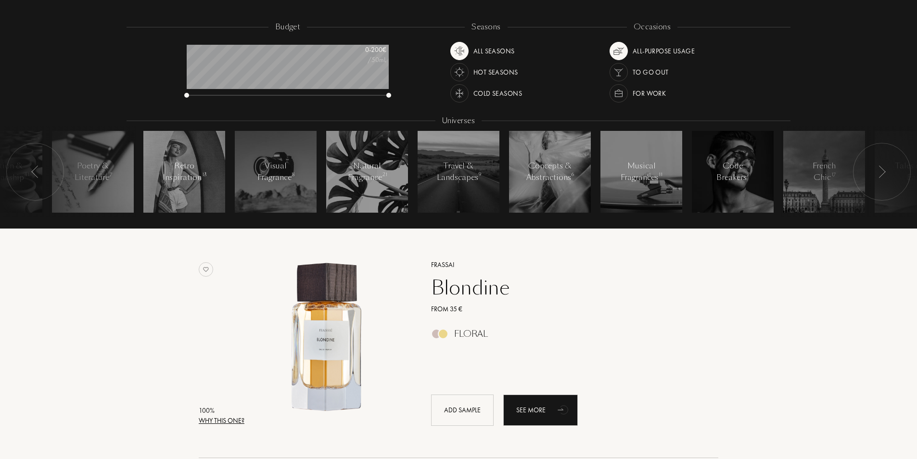
click at [436, 179] on div at bounding box center [882, 172] width 58 height 58
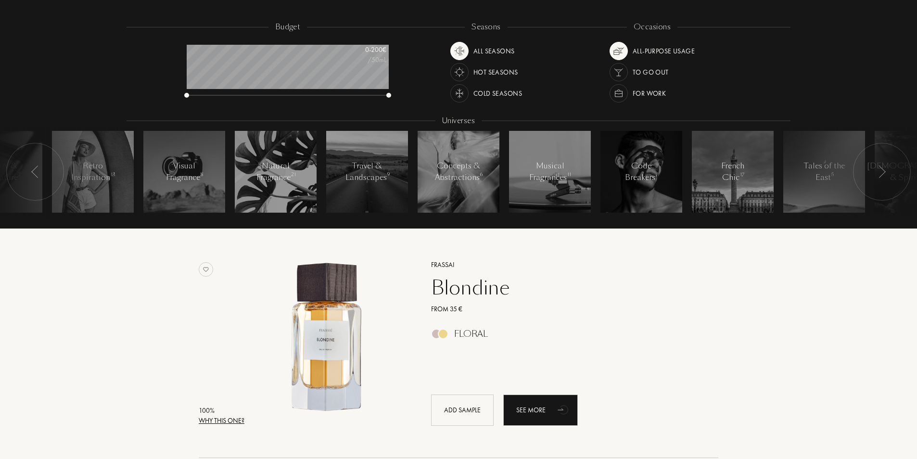
click at [436, 179] on div at bounding box center [882, 172] width 58 height 58
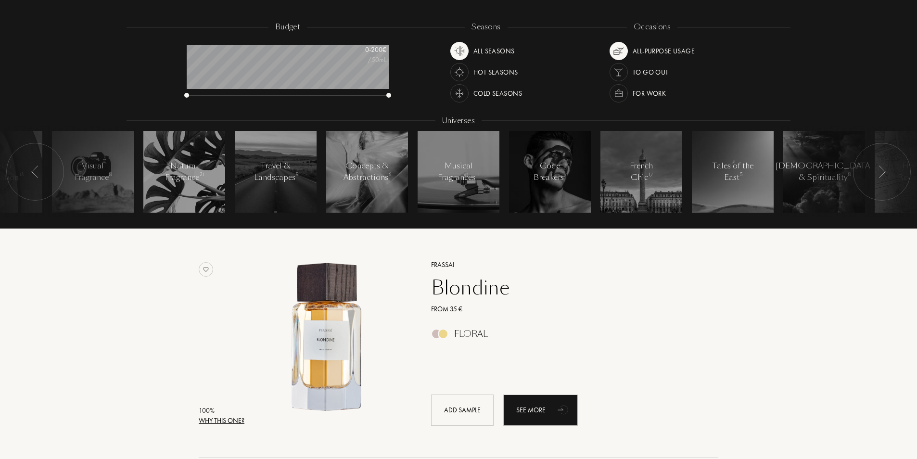
click at [436, 179] on div at bounding box center [882, 172] width 58 height 58
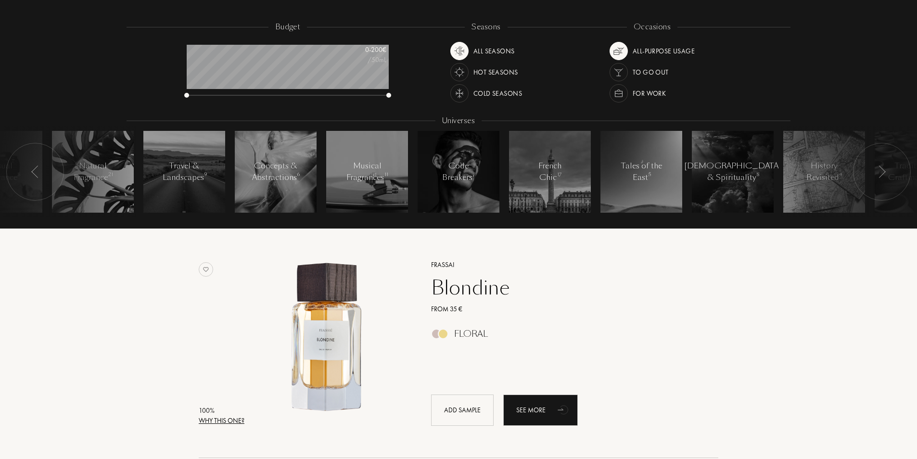
click at [436, 254] on div "100 % Why this one? Frassai Blondine From 35 € Floral Add sample See more" at bounding box center [459, 343] width 664 height 230
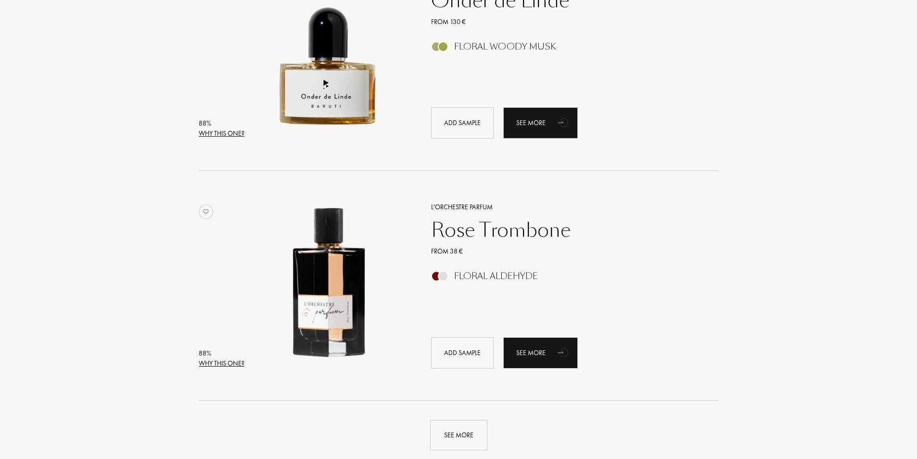
scroll to position [2309, 0]
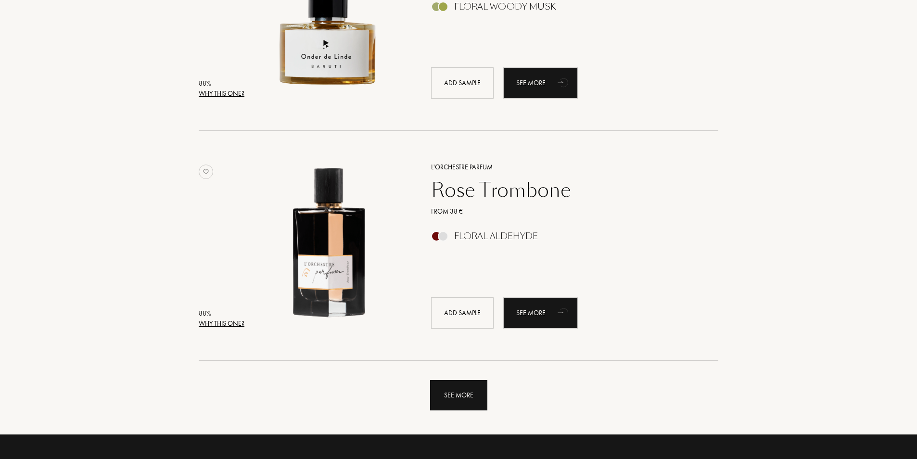
click at [436, 381] on div "See more" at bounding box center [458, 395] width 57 height 30
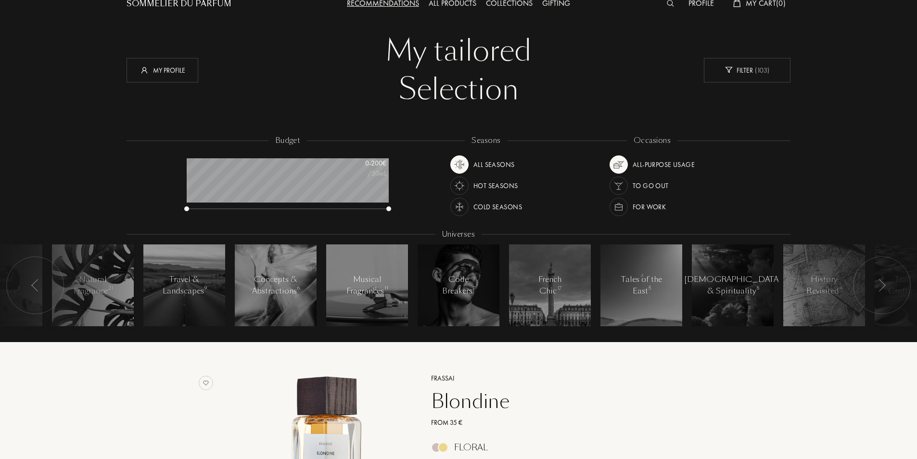
scroll to position [0, 0]
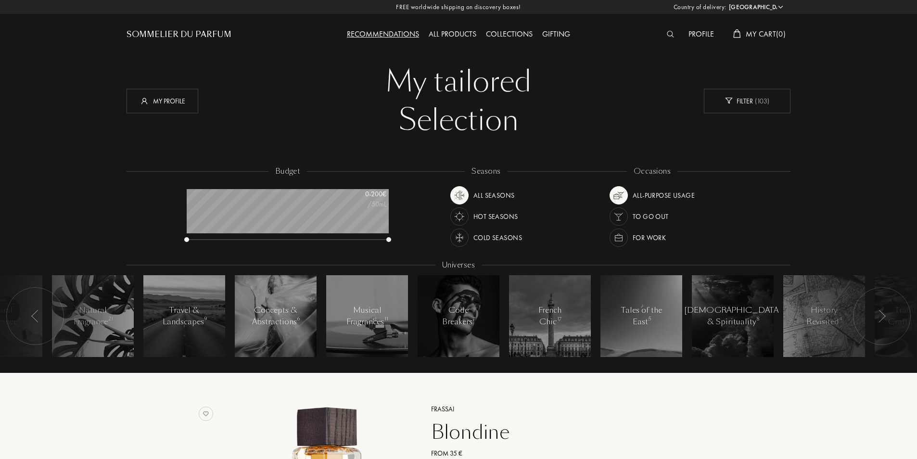
click at [374, 148] on div "My tailored Selection My tailored Selection My profile Filter ( 103 ) budget 0 …" at bounding box center [458, 186] width 678 height 373
click at [436, 39] on div "Profile" at bounding box center [701, 34] width 35 height 13
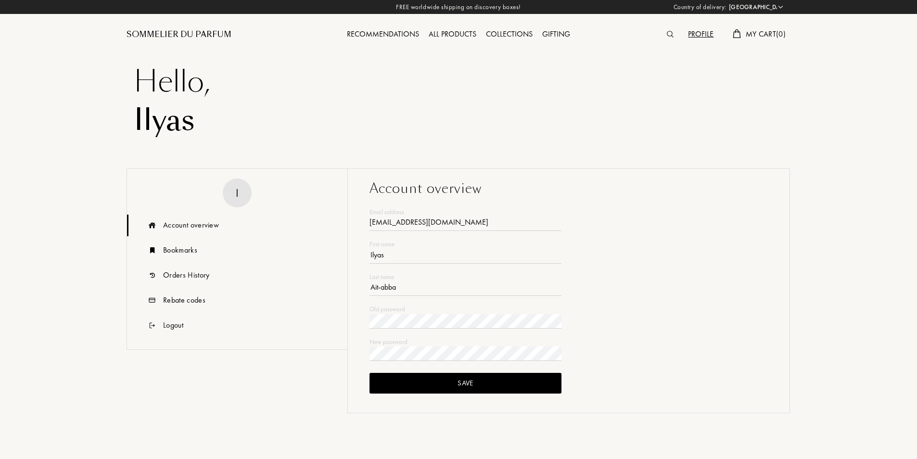
select select "FR"
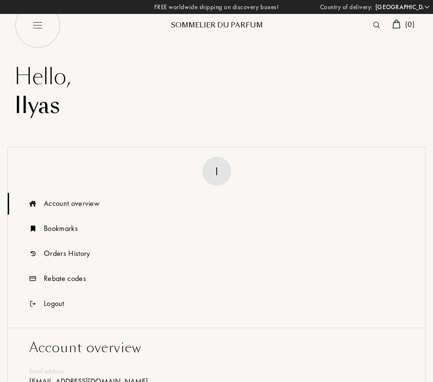
type input "[EMAIL_ADDRESS][DOMAIN_NAME]"
click at [197, 24] on div "Sommelier du Parfum" at bounding box center [216, 25] width 115 height 10
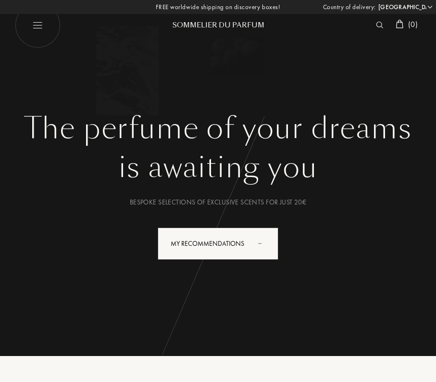
select select "FR"
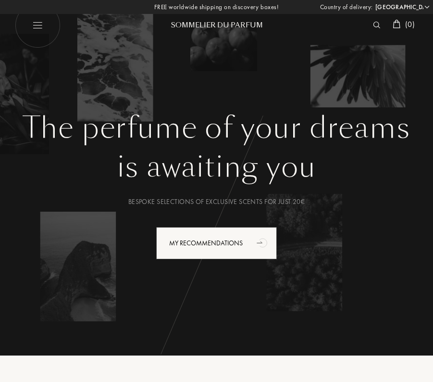
click at [52, 31] on img at bounding box center [37, 25] width 46 height 46
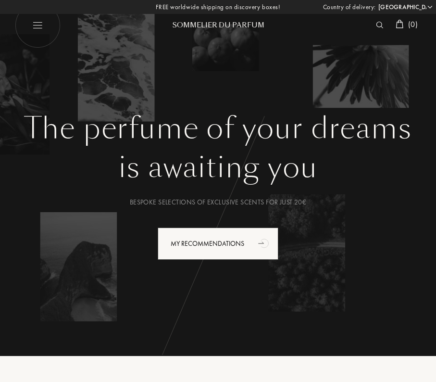
select select "FR"
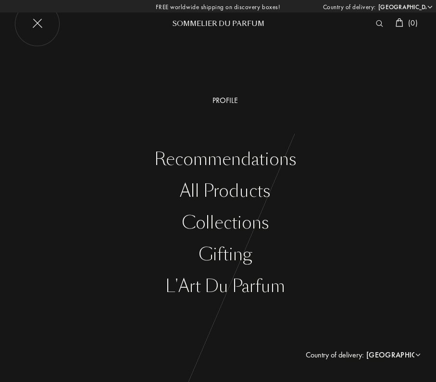
click at [221, 98] on div "Profile" at bounding box center [225, 101] width 422 height 12
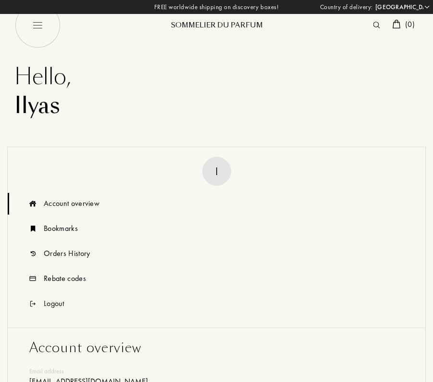
select select "FR"
type input "[EMAIL_ADDRESS][DOMAIN_NAME]"
click at [38, 41] on img at bounding box center [37, 25] width 46 height 46
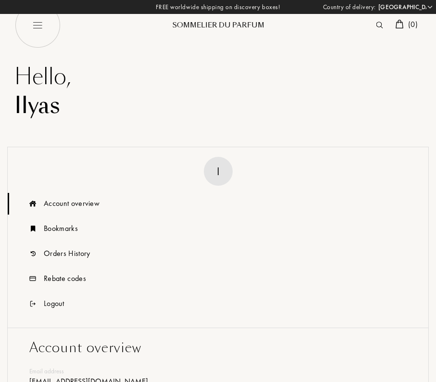
select select "FR"
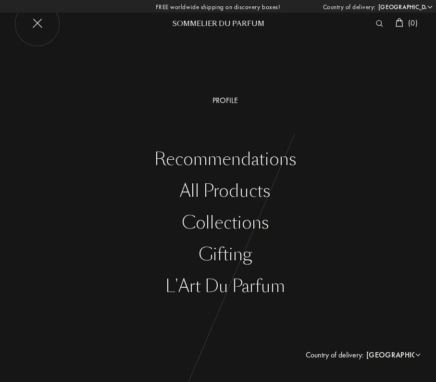
click at [244, 160] on div "Recommendations" at bounding box center [225, 160] width 422 height 20
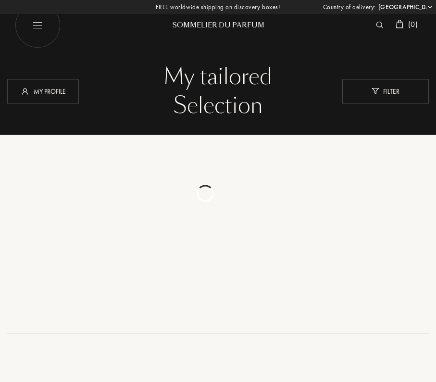
select select "FR"
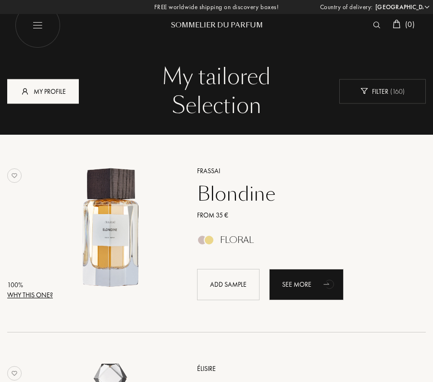
click at [51, 96] on div "My profile" at bounding box center [43, 91] width 72 height 25
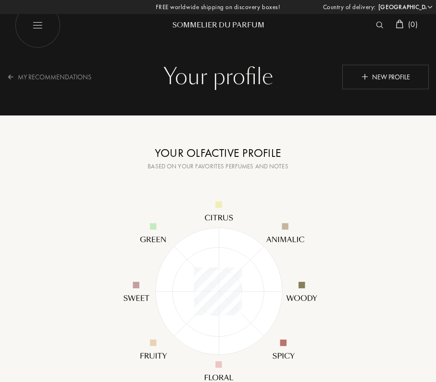
select select "FR"
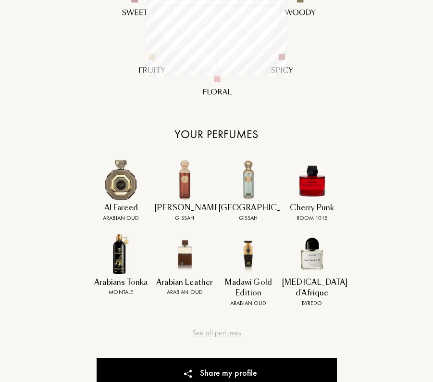
scroll to position [433, 0]
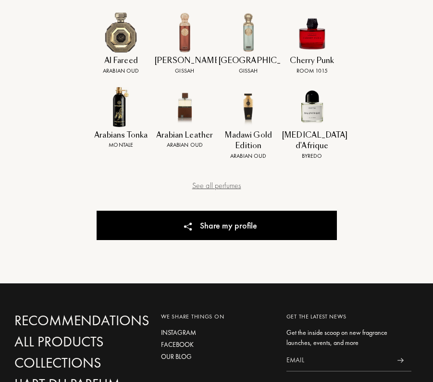
click at [224, 189] on div "See all perfumes" at bounding box center [217, 186] width 241 height 12
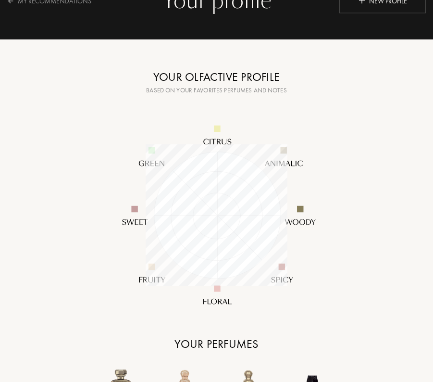
scroll to position [0, 0]
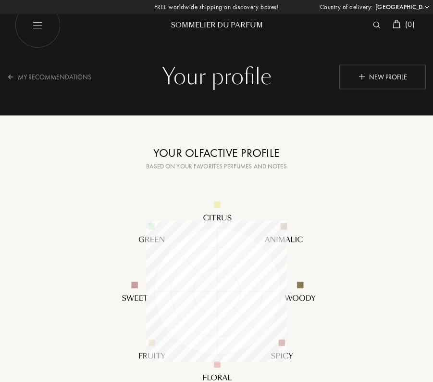
click at [306, 160] on div "Your olfactive profile" at bounding box center [217, 152] width 241 height 17
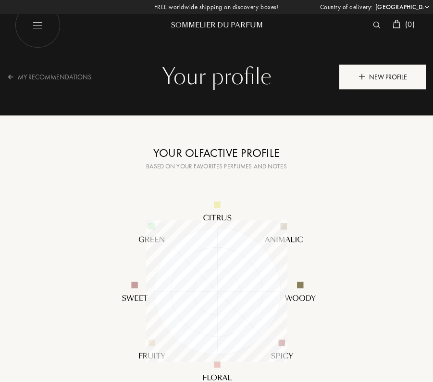
click at [359, 86] on div "New profile" at bounding box center [383, 76] width 87 height 25
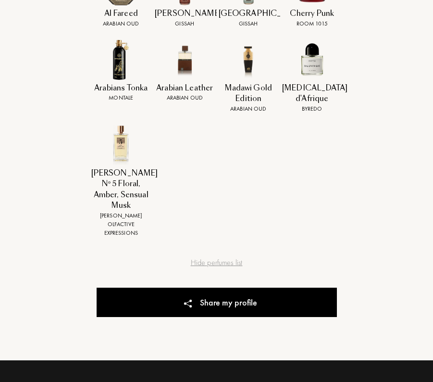
scroll to position [481, 0]
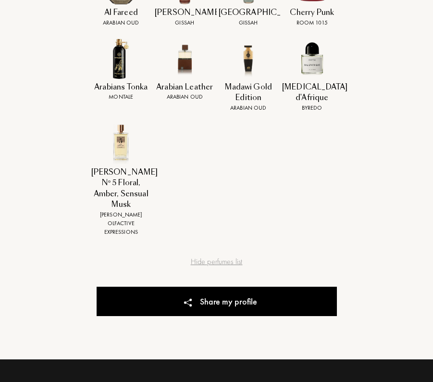
click at [129, 138] on img at bounding box center [121, 144] width 40 height 40
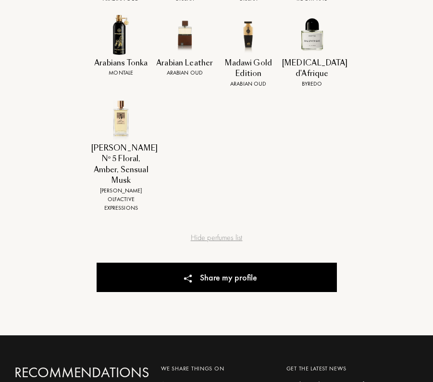
scroll to position [334, 0]
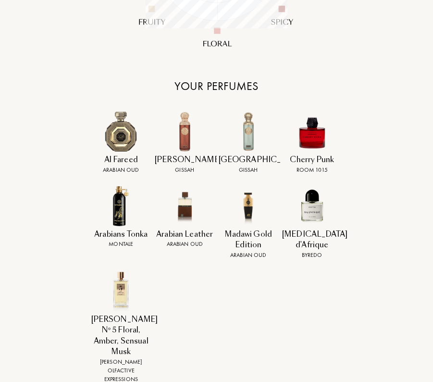
click at [130, 145] on img at bounding box center [121, 132] width 40 height 40
click at [122, 169] on div "Arabian Oud" at bounding box center [121, 169] width 60 height 9
click at [123, 157] on div "Al Fareed" at bounding box center [121, 159] width 60 height 11
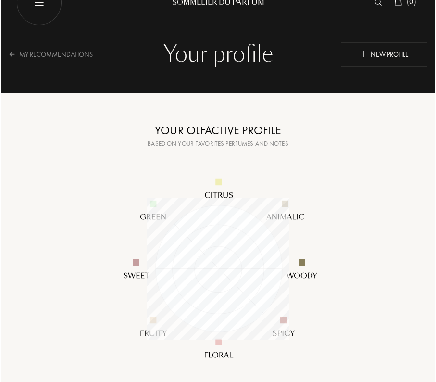
scroll to position [0, 0]
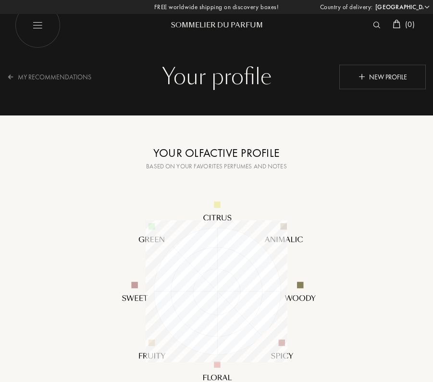
click at [367, 21] on div "( 0 )" at bounding box center [347, 25] width 145 height 13
click at [374, 22] on img at bounding box center [376, 25] width 7 height 7
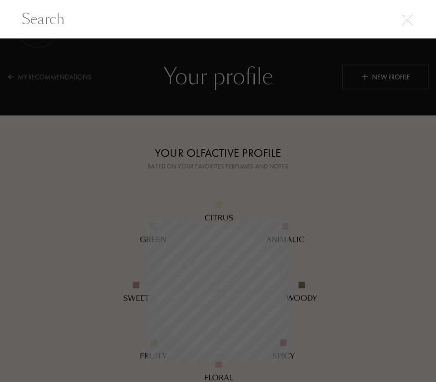
scroll to position [0, 0]
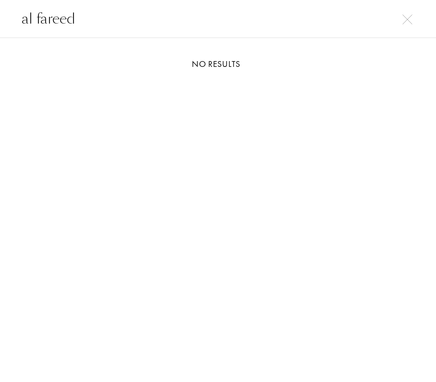
type input "al fareed"
click at [403, 16] on img at bounding box center [408, 19] width 10 height 10
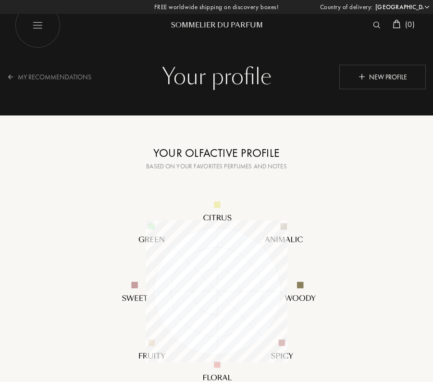
click at [370, 27] on div at bounding box center [379, 25] width 20 height 13
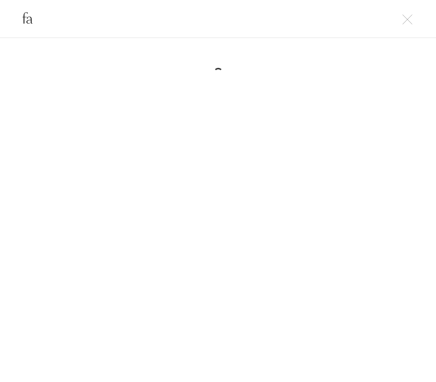
type input "f"
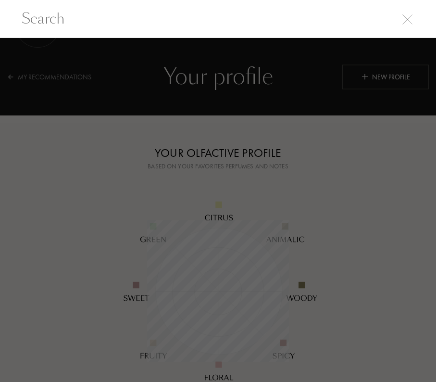
click at [324, 213] on div at bounding box center [218, 210] width 436 height 344
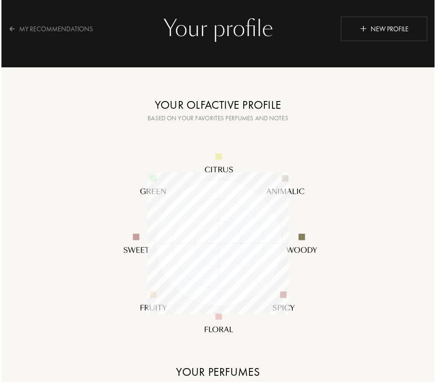
scroll to position [0, 0]
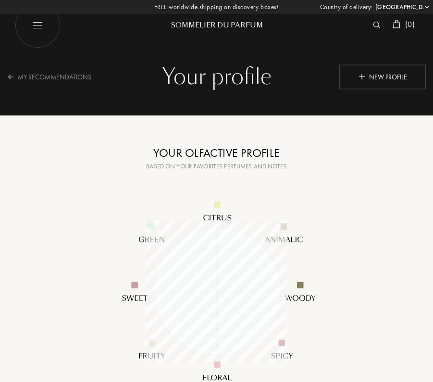
click at [375, 23] on img at bounding box center [376, 25] width 7 height 7
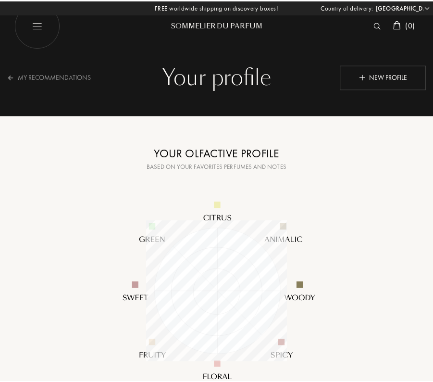
scroll to position [0, 0]
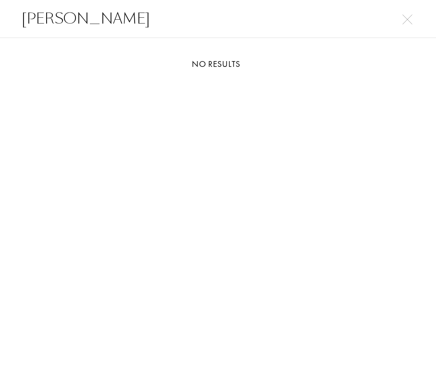
drag, startPoint x: 307, startPoint y: 18, endPoint x: -133, endPoint y: 14, distance: 440.1
type input "cherr"
click at [405, 20] on img at bounding box center [408, 19] width 10 height 10
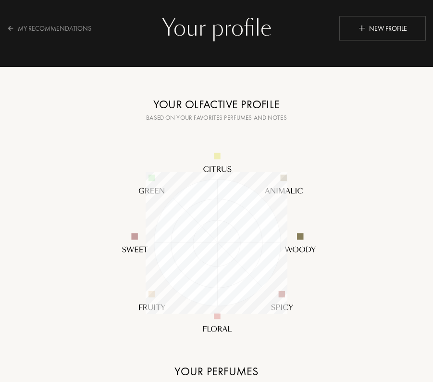
scroll to position [0, 0]
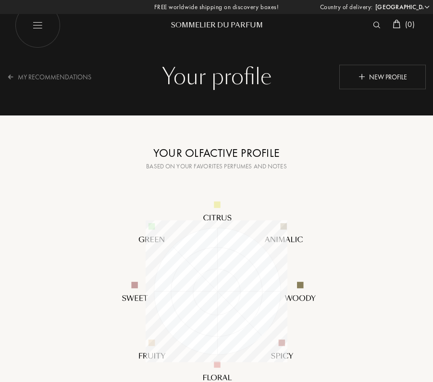
click at [205, 23] on div "Sommelier du Parfum" at bounding box center [216, 25] width 115 height 10
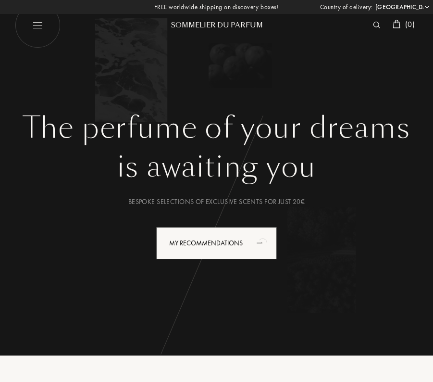
select select "FR"
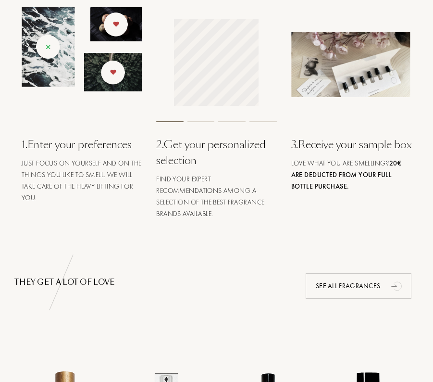
click at [170, 110] on html "mgctlbxN$M360 mgctlbxV$4.6.10 mgctlbxL$T" at bounding box center [216, 62] width 92 height 97
click at [200, 121] on div at bounding box center [201, 121] width 27 height 1
click at [170, 89] on html "mgctlbxN$M360 mgctlbxV$4.6.10 mgctlbxL$T" at bounding box center [216, 62] width 92 height 97
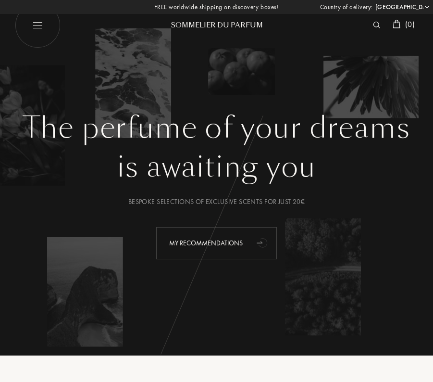
click at [246, 245] on div "My Recommendations" at bounding box center [216, 243] width 121 height 32
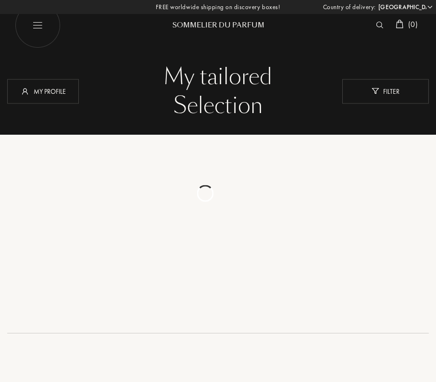
select select "FR"
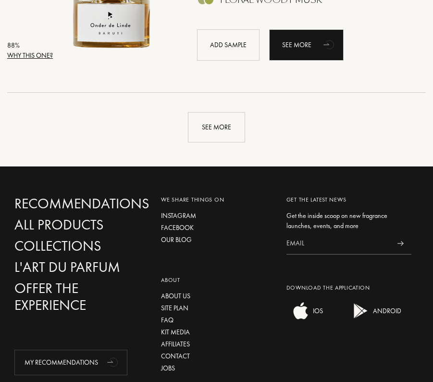
scroll to position [2113, 0]
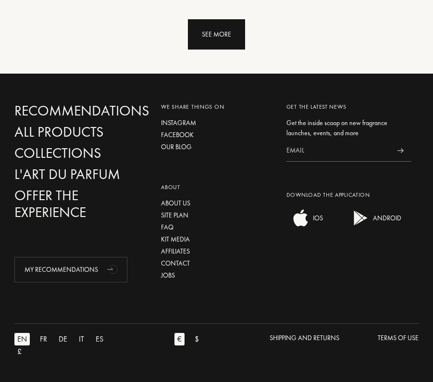
click at [205, 25] on div "See more" at bounding box center [216, 34] width 57 height 30
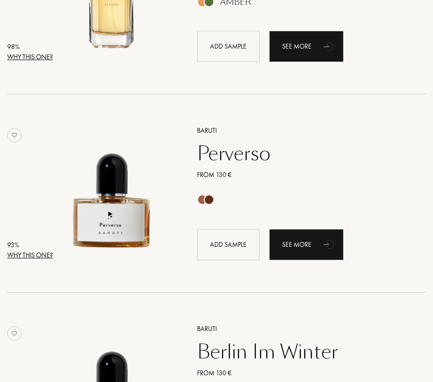
scroll to position [99, 0]
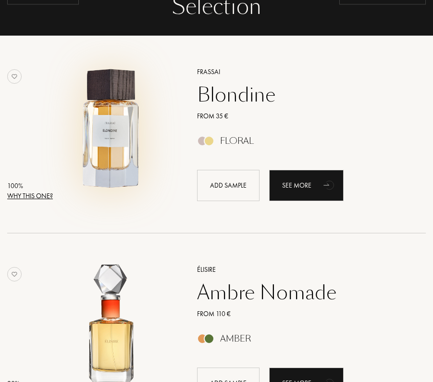
click at [148, 132] on img at bounding box center [112, 129] width 128 height 128
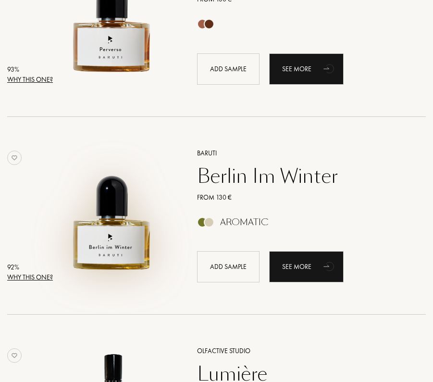
scroll to position [628, 0]
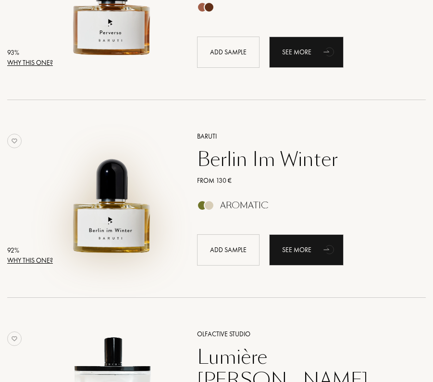
click at [100, 209] on img at bounding box center [112, 194] width 128 height 128
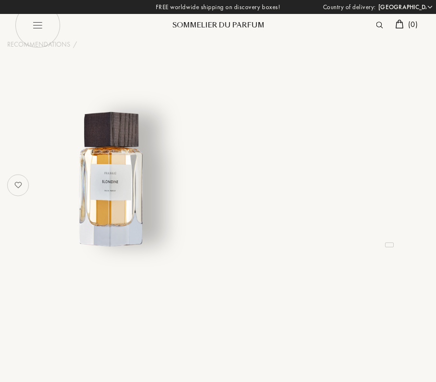
select select "FR"
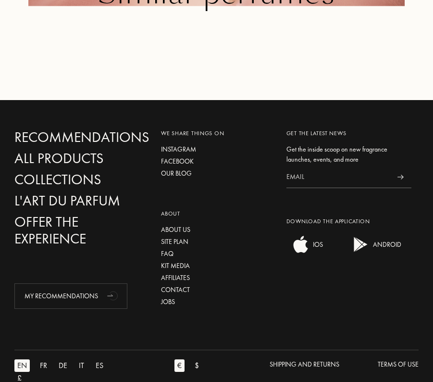
scroll to position [1427, 0]
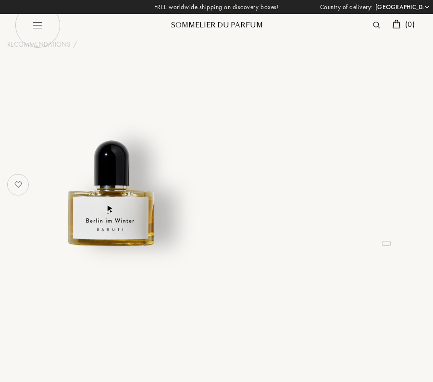
select select "FR"
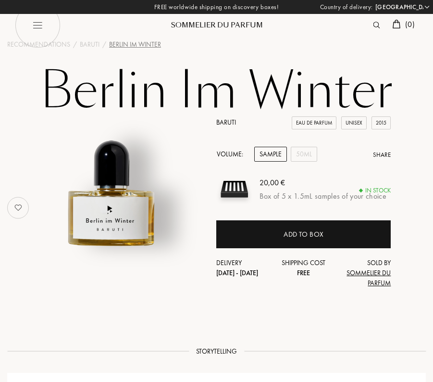
click at [370, 22] on div at bounding box center [379, 25] width 19 height 13
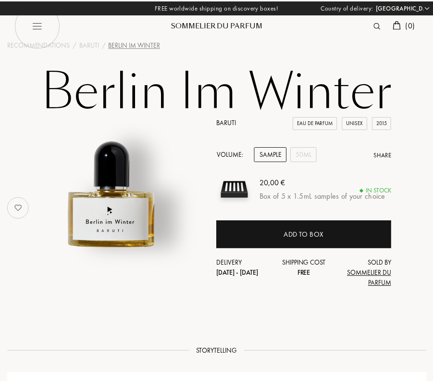
scroll to position [0, 0]
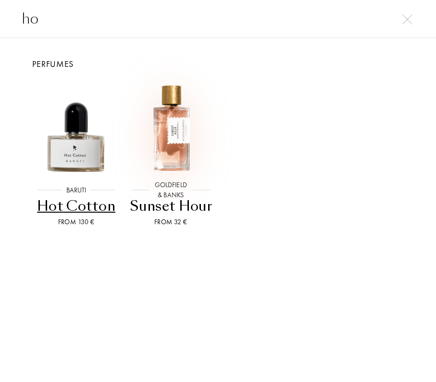
type input "ho"
click at [176, 149] on img at bounding box center [171, 128] width 95 height 95
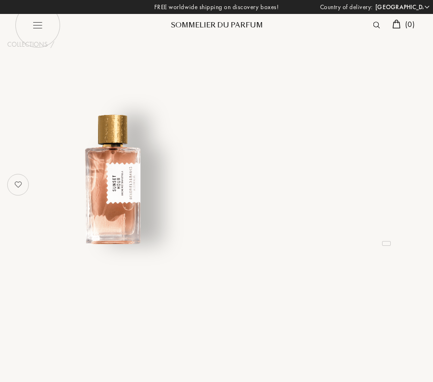
select select "FR"
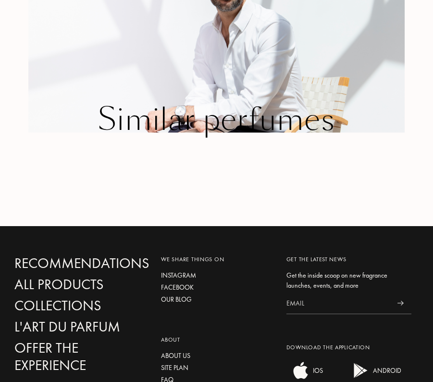
scroll to position [1178, 0]
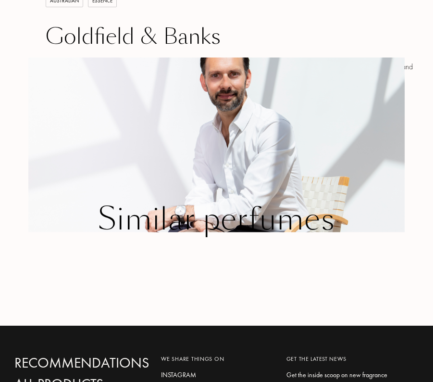
click at [283, 208] on div "Similar perfumes" at bounding box center [216, 220] width 405 height 34
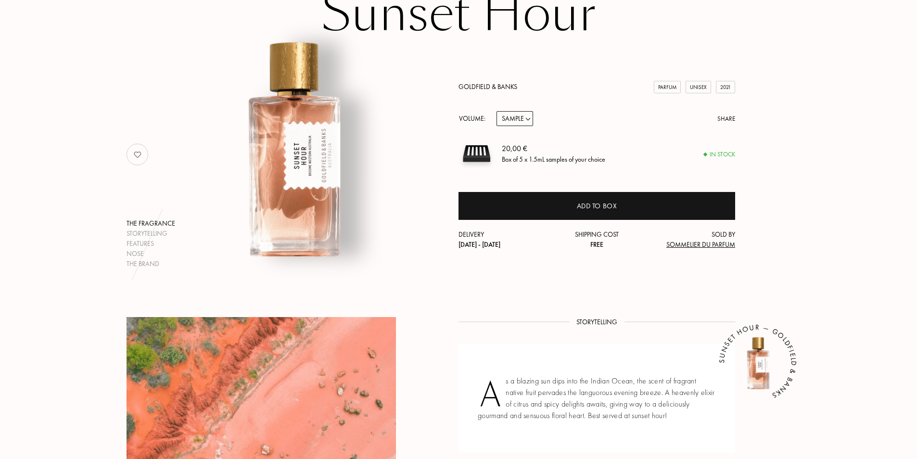
scroll to position [0, 0]
